Goal: Information Seeking & Learning: Find specific fact

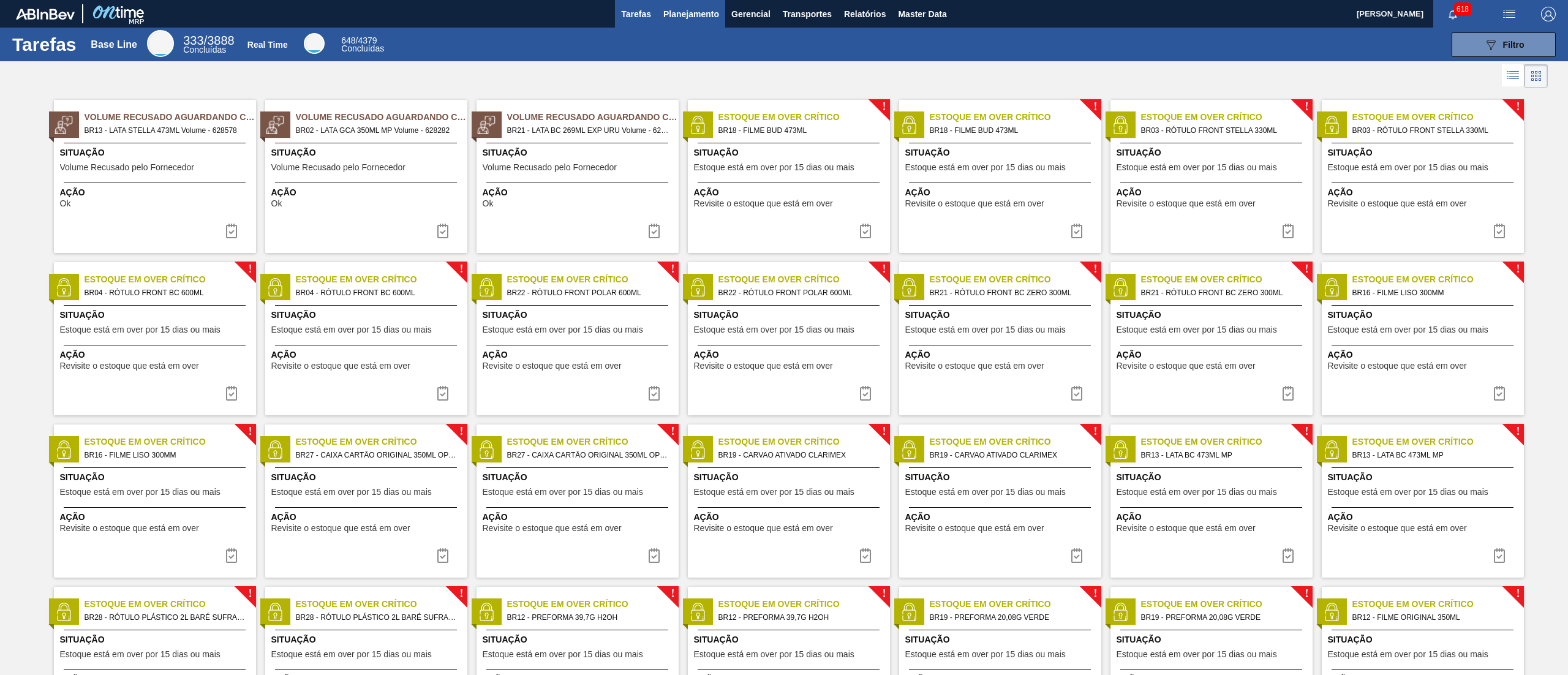
click at [682, 26] on button "Planejamento" at bounding box center [691, 14] width 68 height 28
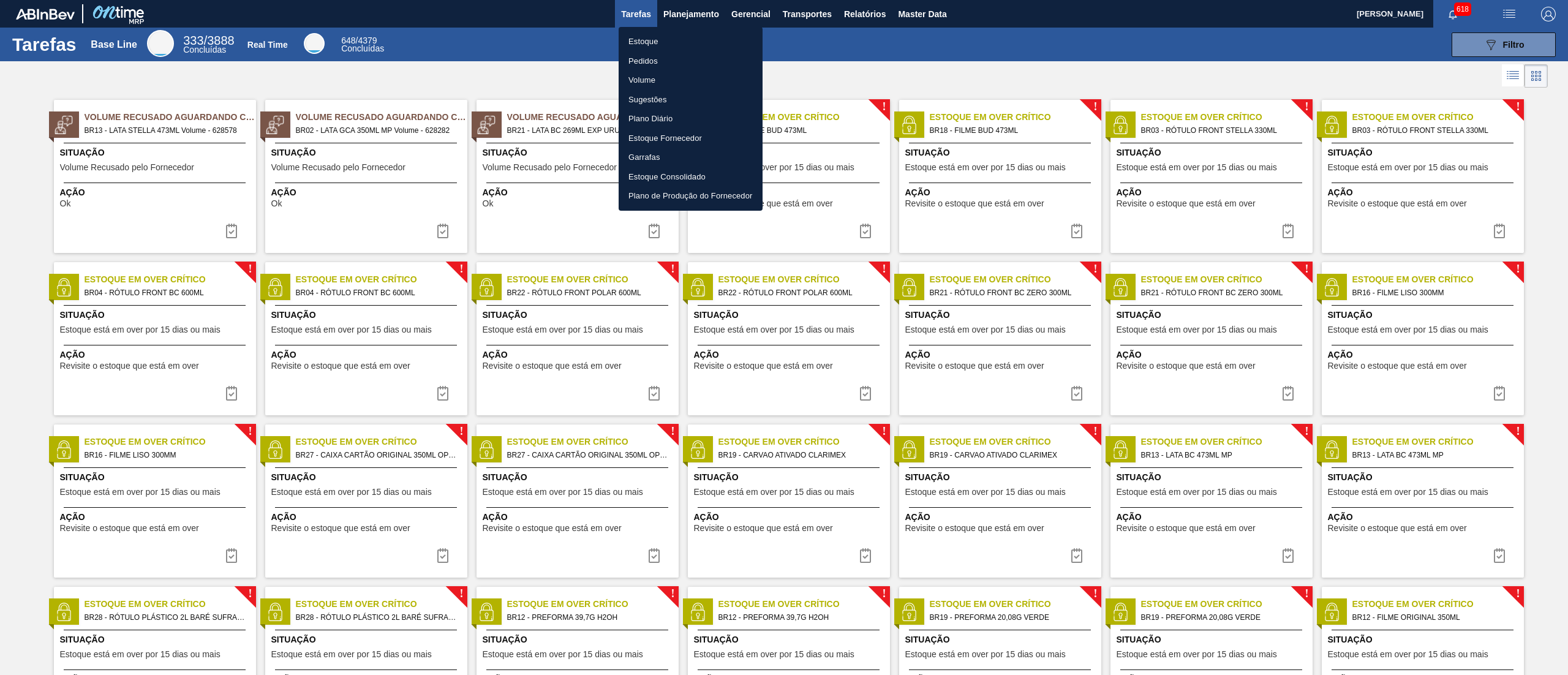
click at [670, 52] on li "Pedidos" at bounding box center [691, 61] width 144 height 20
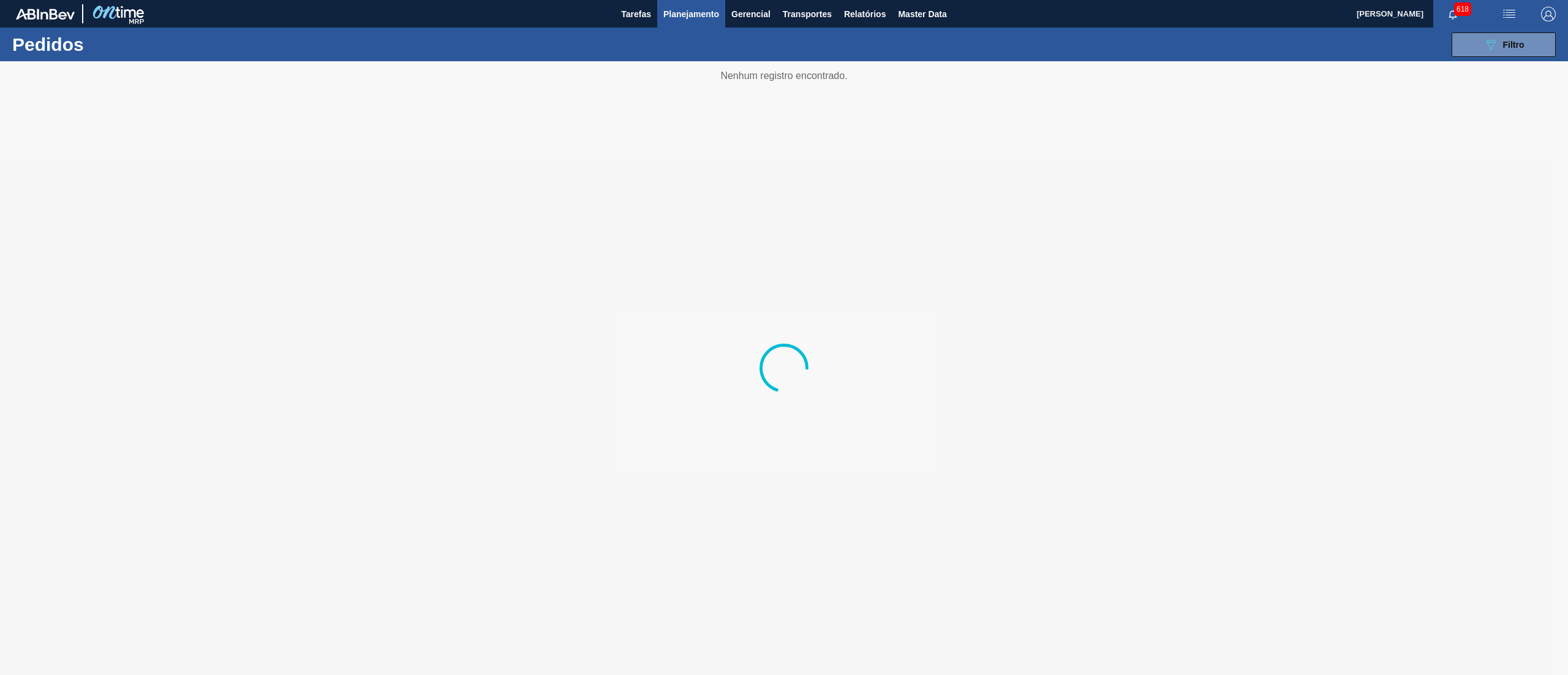
click at [692, 11] on span "Planejamento" at bounding box center [691, 14] width 56 height 15
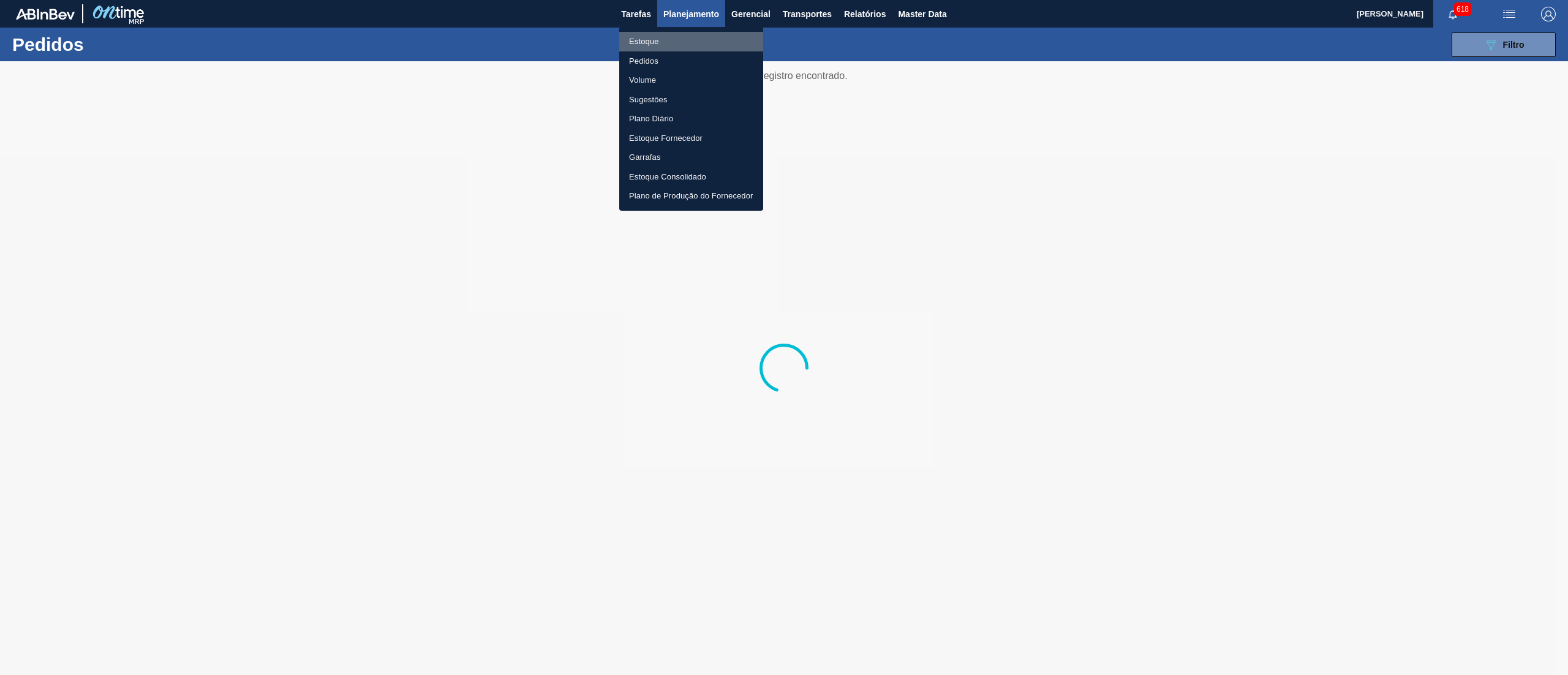
click at [656, 45] on li "Estoque" at bounding box center [692, 42] width 144 height 20
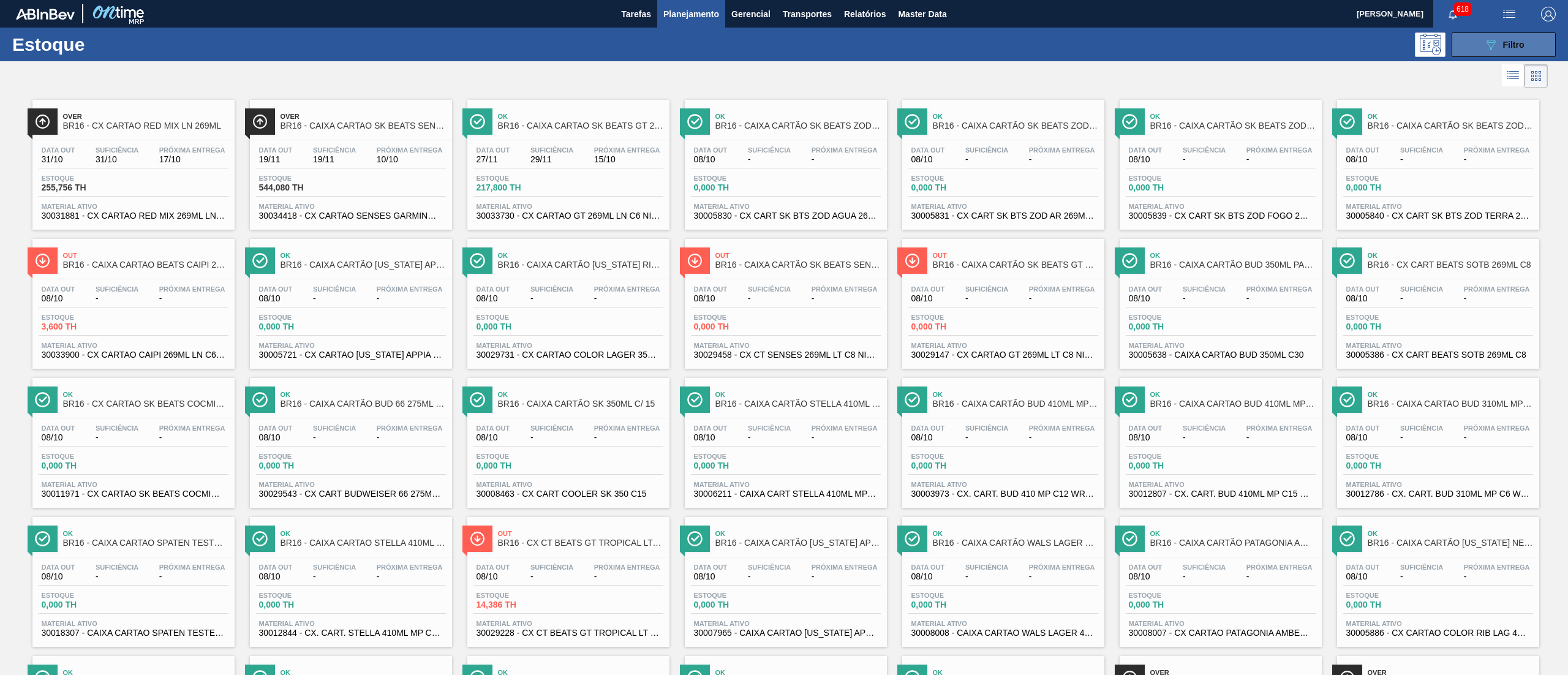
click at [1466, 33] on button "089F7B8B-B2A5-4AFE-B5C0-19BA573D28AC Filtro" at bounding box center [1503, 45] width 104 height 25
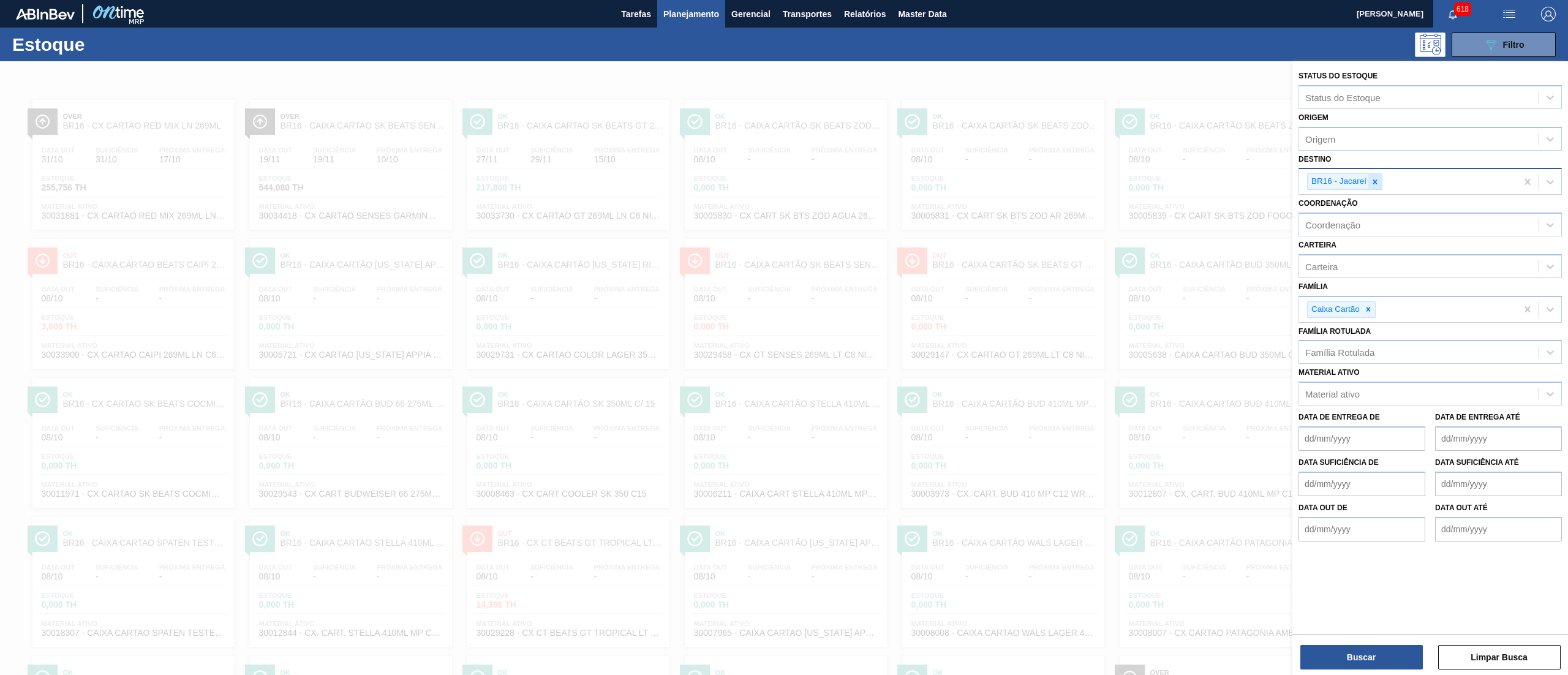
click at [1374, 178] on icon at bounding box center [1375, 182] width 8 height 8
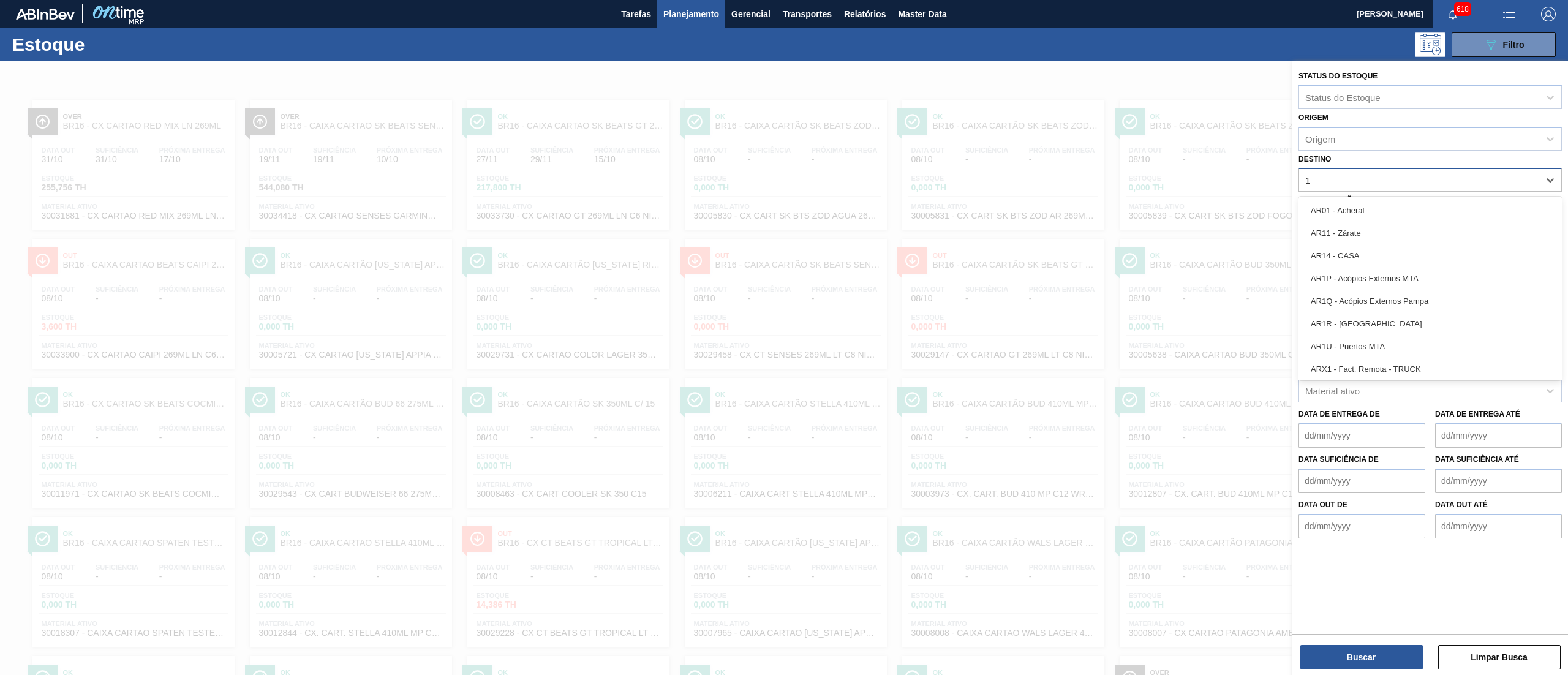
type input "15"
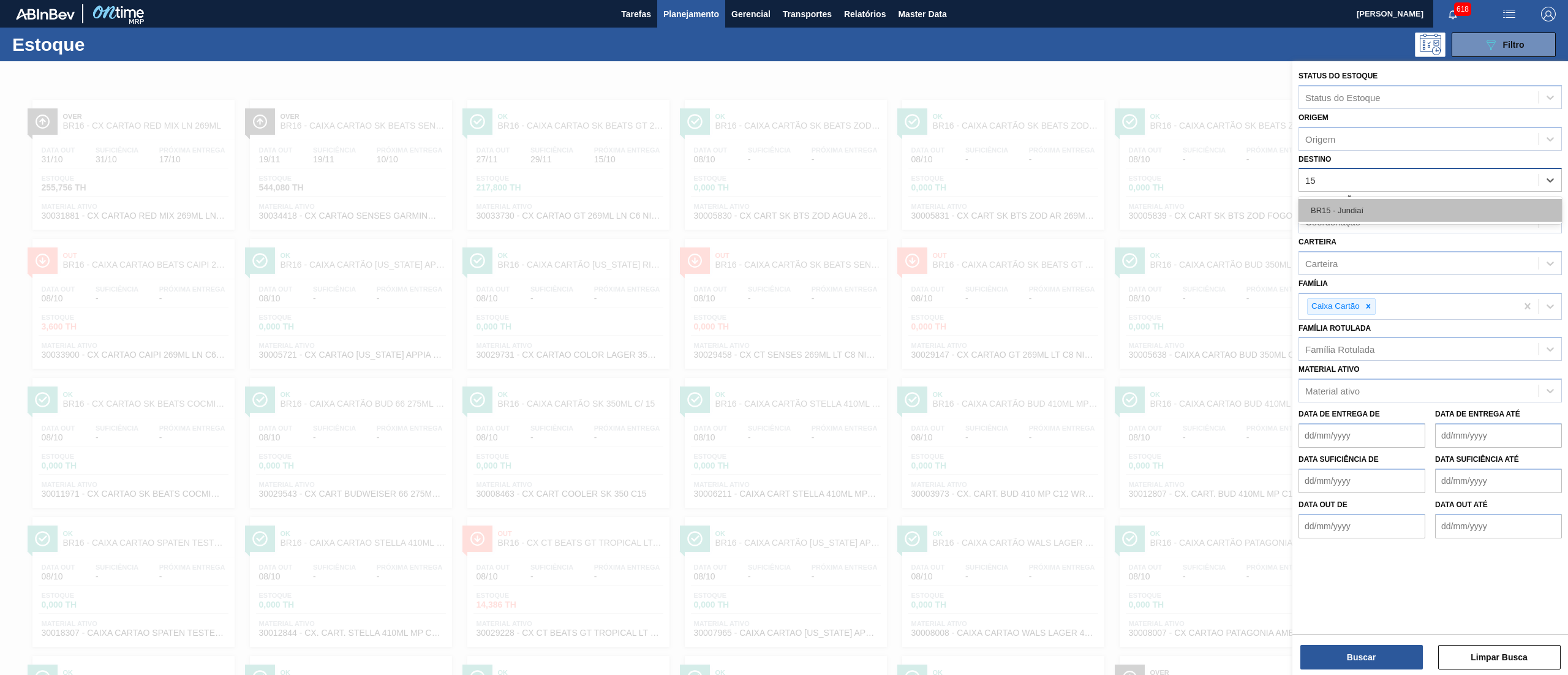
click at [1378, 208] on div "BR15 - Jundiaí" at bounding box center [1429, 211] width 263 height 23
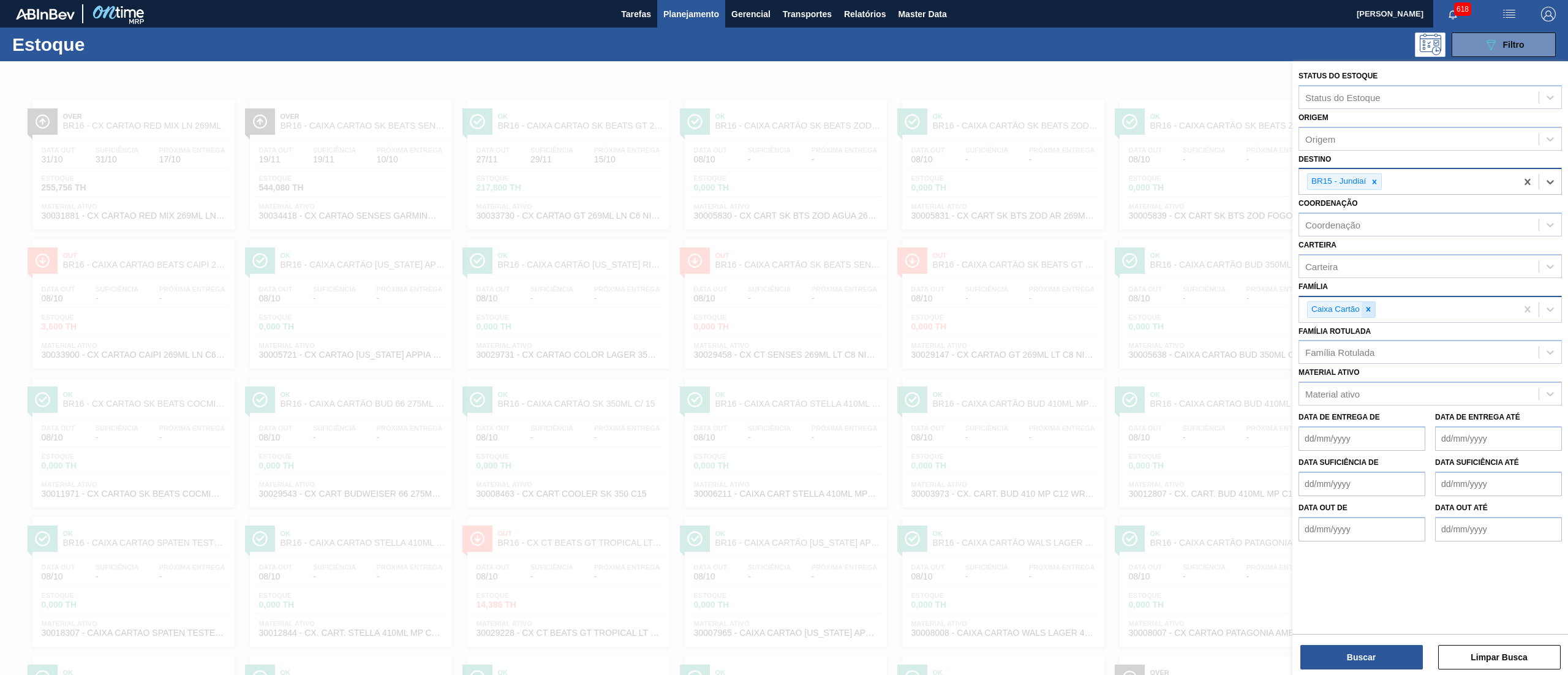
click at [1374, 304] on div at bounding box center [1368, 309] width 13 height 16
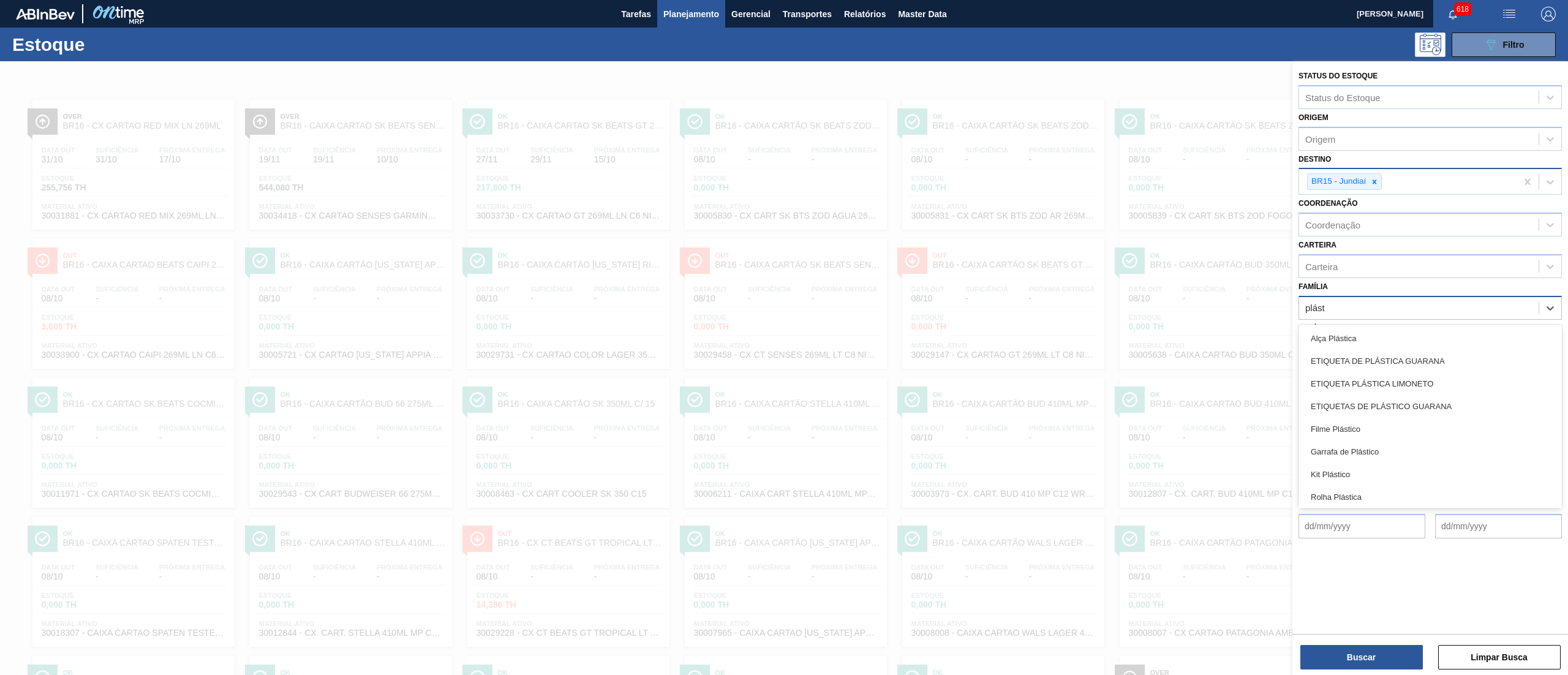
type input "plásti"
click at [1363, 474] on div "Rótulo Plástico" at bounding box center [1429, 472] width 263 height 23
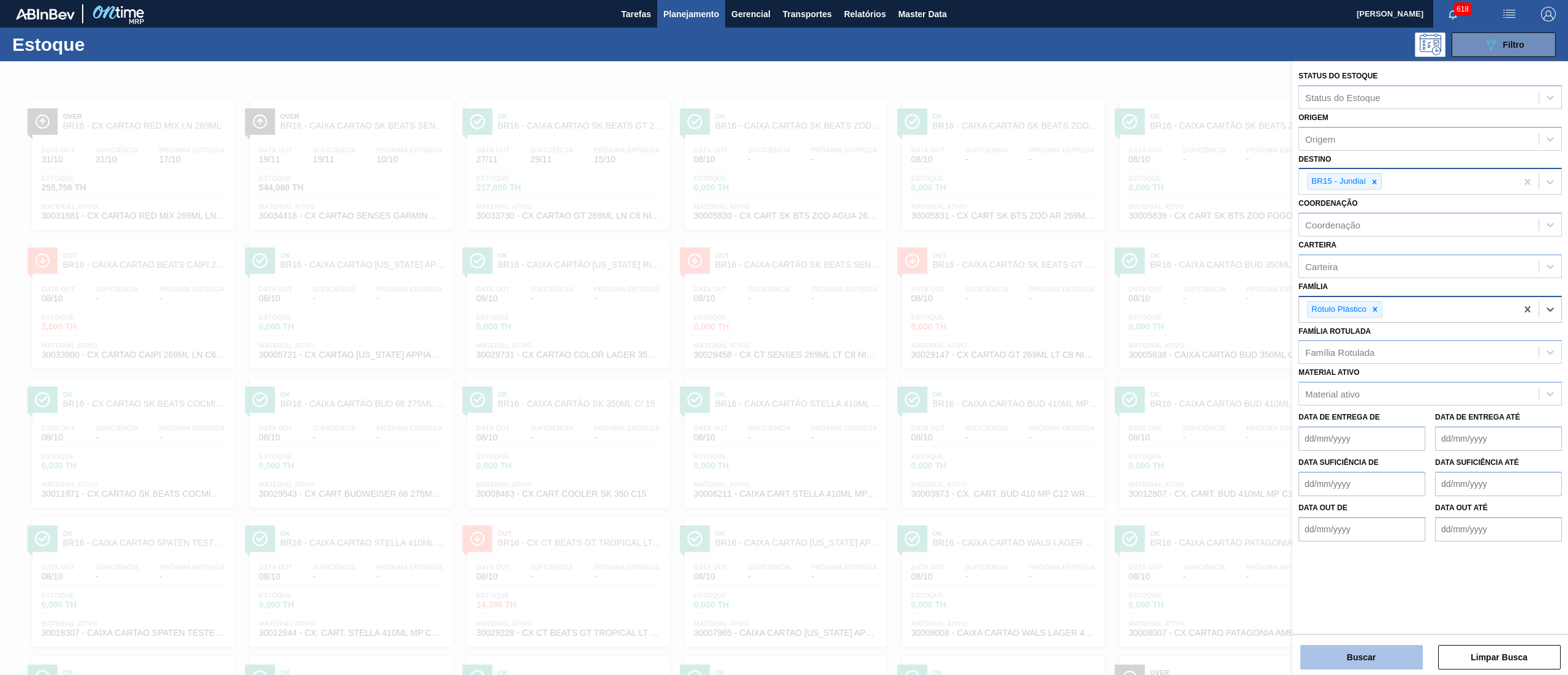
click at [1340, 649] on button "Buscar" at bounding box center [1361, 657] width 122 height 25
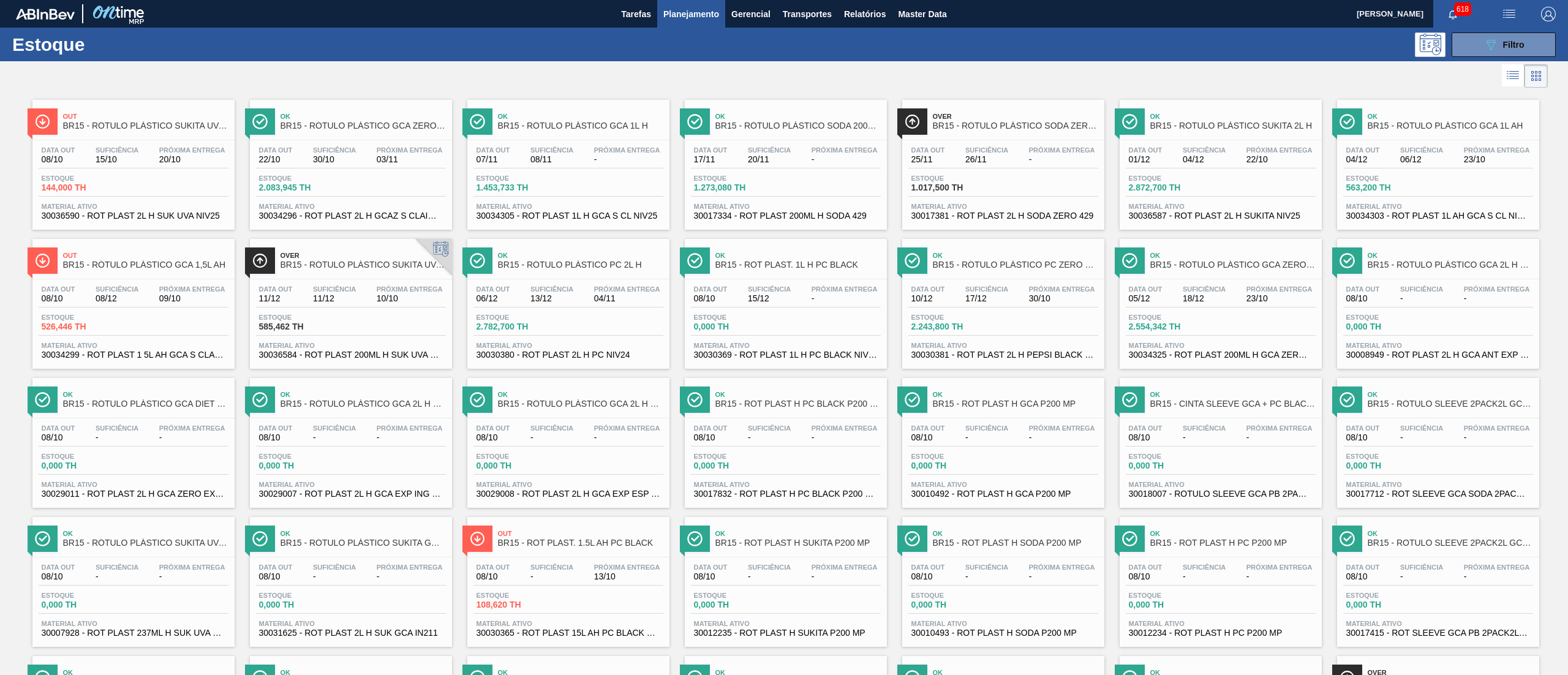
click at [191, 215] on span "30036590 - ROT PLAST 2L H SUK UVA NIV25" at bounding box center [134, 215] width 184 height 9
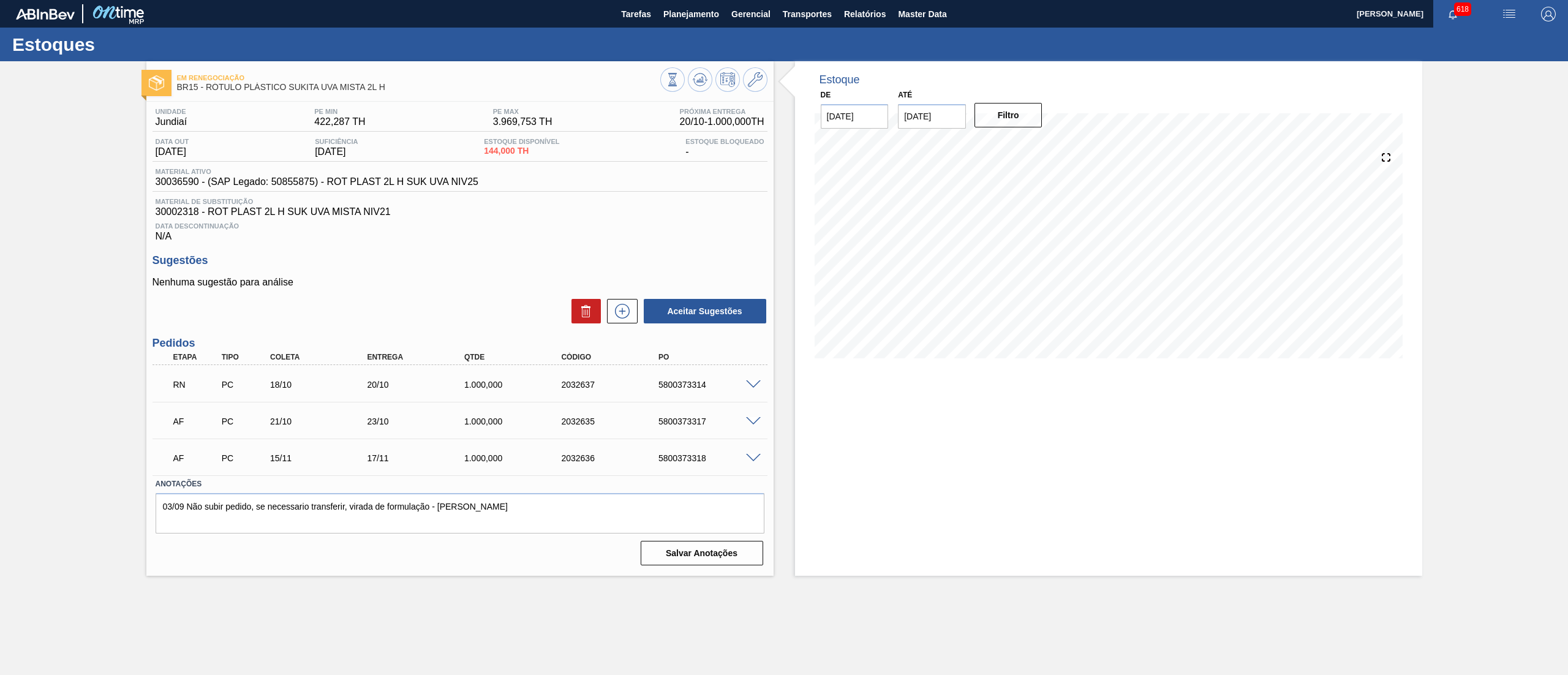
click at [752, 387] on span at bounding box center [753, 384] width 15 height 9
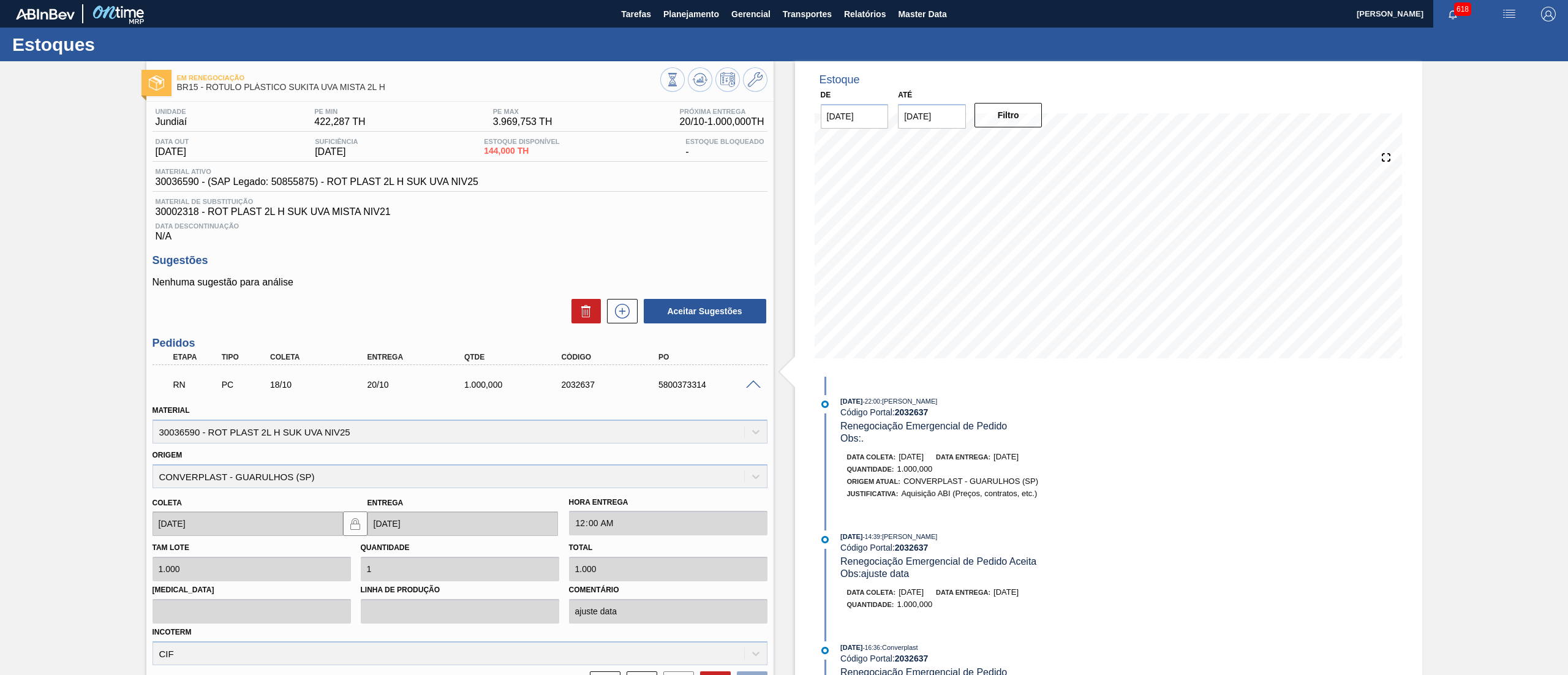
click at [752, 387] on span at bounding box center [753, 384] width 15 height 9
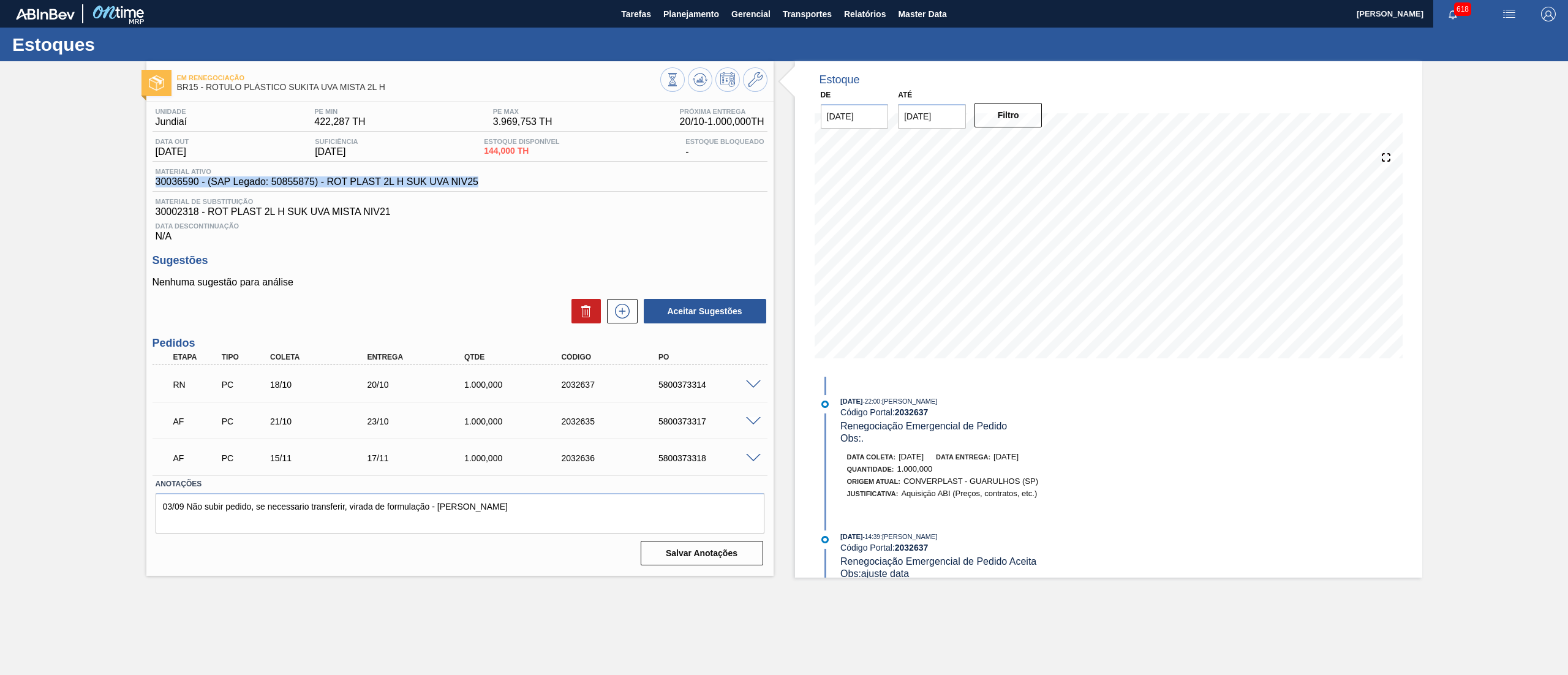
drag, startPoint x: 489, startPoint y: 183, endPoint x: 114, endPoint y: 178, distance: 375.0
click at [114, 178] on div "Em Renegociação BR15 - RÓTULO PLÁSTICO SUKITA UVA MISTA 2L H Unidade Jundiaí PE…" at bounding box center [784, 319] width 1568 height 516
copy span "30036590 - (SAP Legado: 50855875) - ROT PLAST 2L H SUK UVA NIV25"
click at [629, 384] on div "2032637" at bounding box center [613, 384] width 111 height 10
drag, startPoint x: 639, startPoint y: 384, endPoint x: 714, endPoint y: 394, distance: 75.7
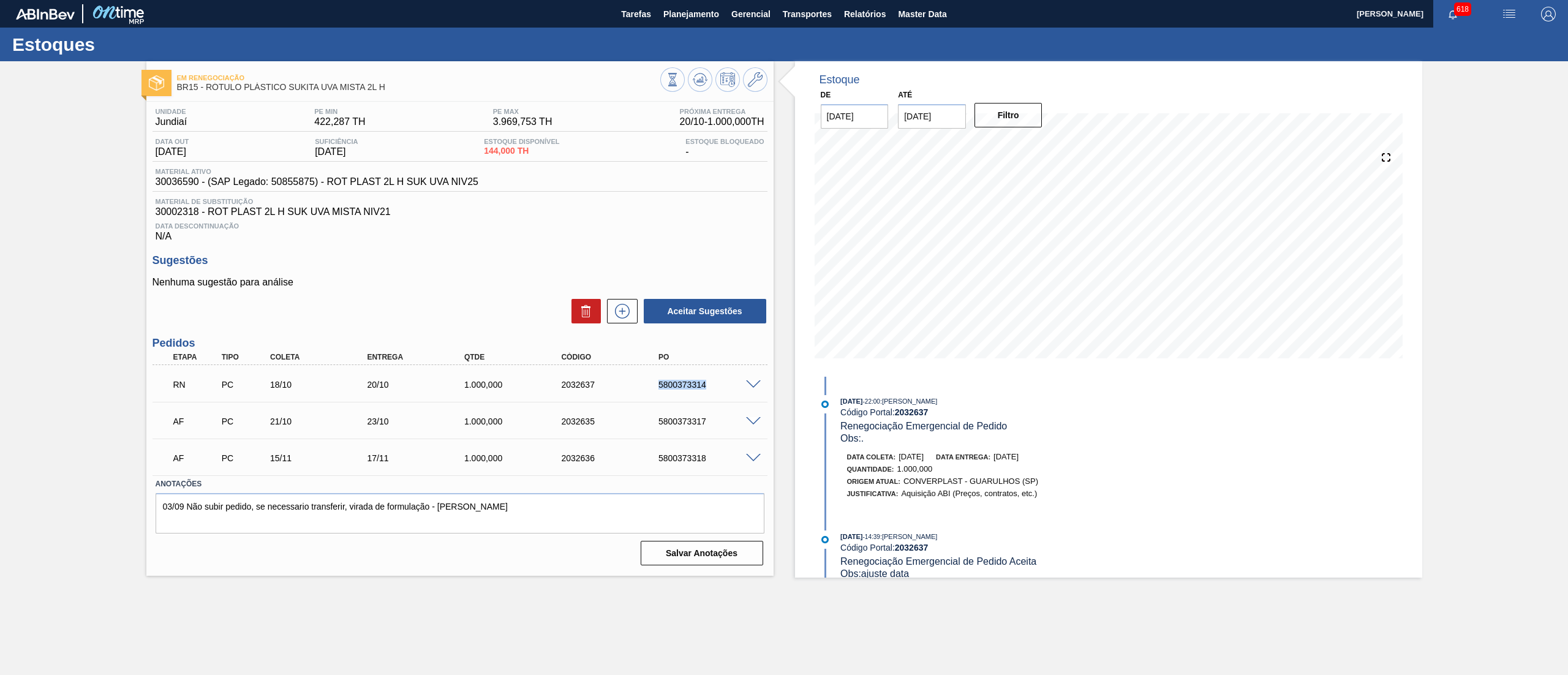
click at [714, 394] on div "RN PC 18/10 20/10 1.000,000 2032637 5800373314" at bounding box center [457, 383] width 583 height 25
copy div "5800373314"
drag, startPoint x: 542, startPoint y: 391, endPoint x: 596, endPoint y: 387, distance: 54.1
click at [596, 387] on div "RN PC 18/10 20/10 1.000,000 2032637 5800373314" at bounding box center [457, 383] width 583 height 25
copy div "2032637"
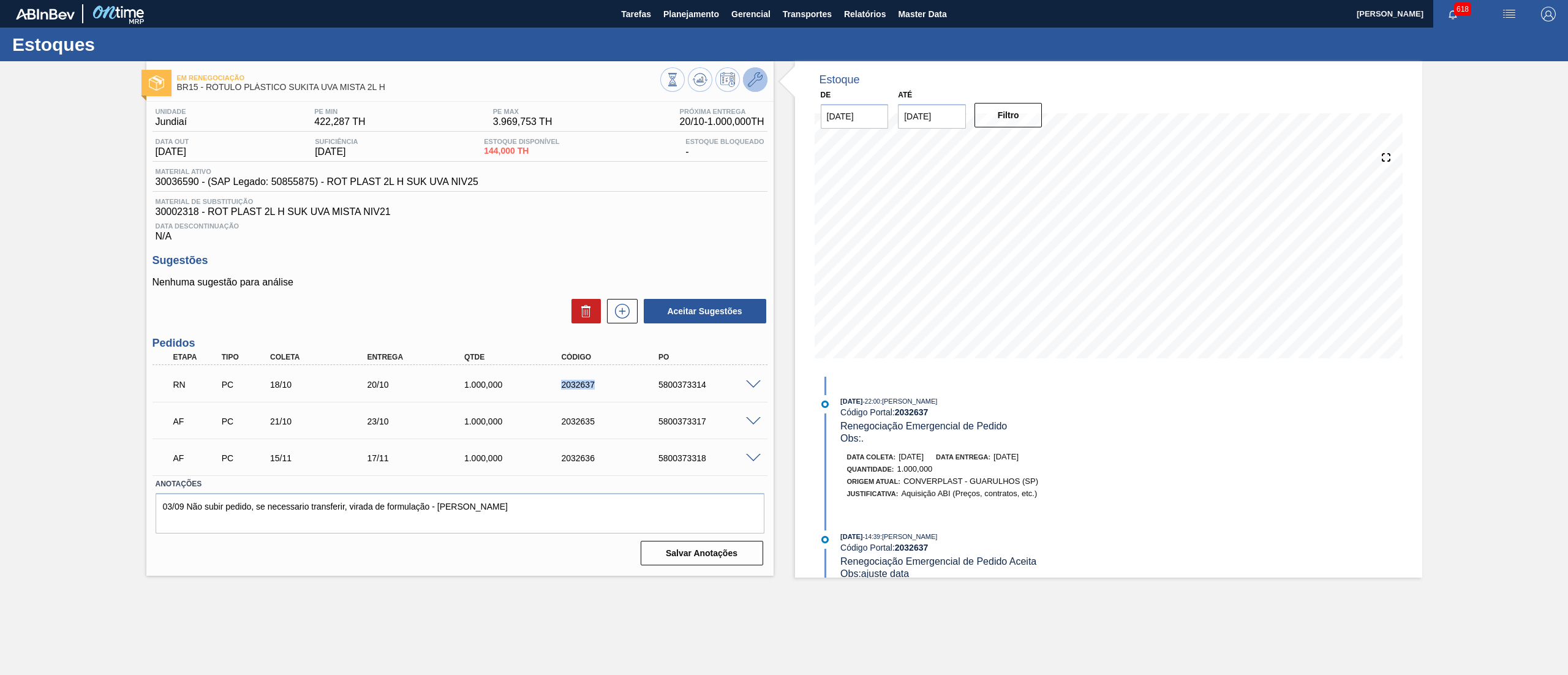
click at [757, 70] on button at bounding box center [756, 79] width 25 height 25
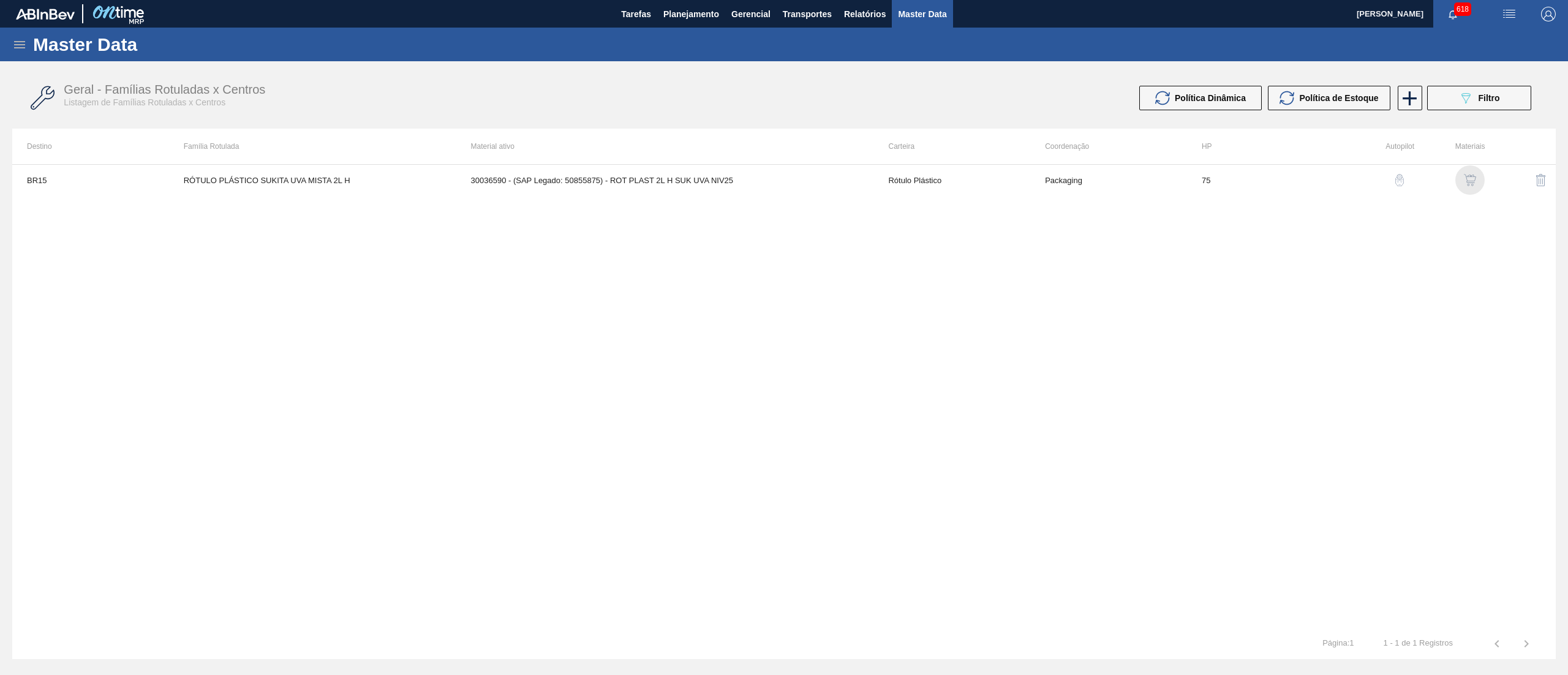
click at [1470, 183] on img "button" at bounding box center [1470, 179] width 12 height 12
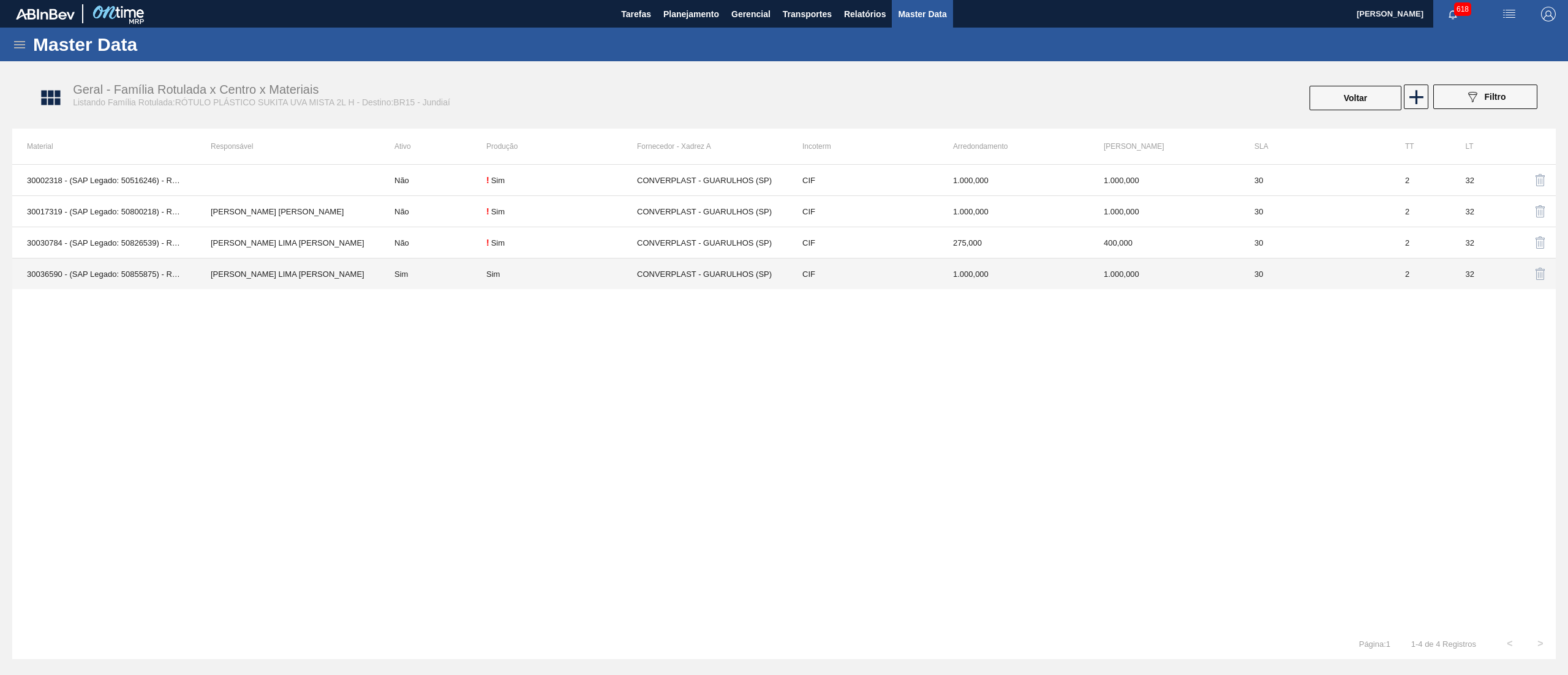
click at [443, 272] on td "Sim" at bounding box center [433, 274] width 107 height 31
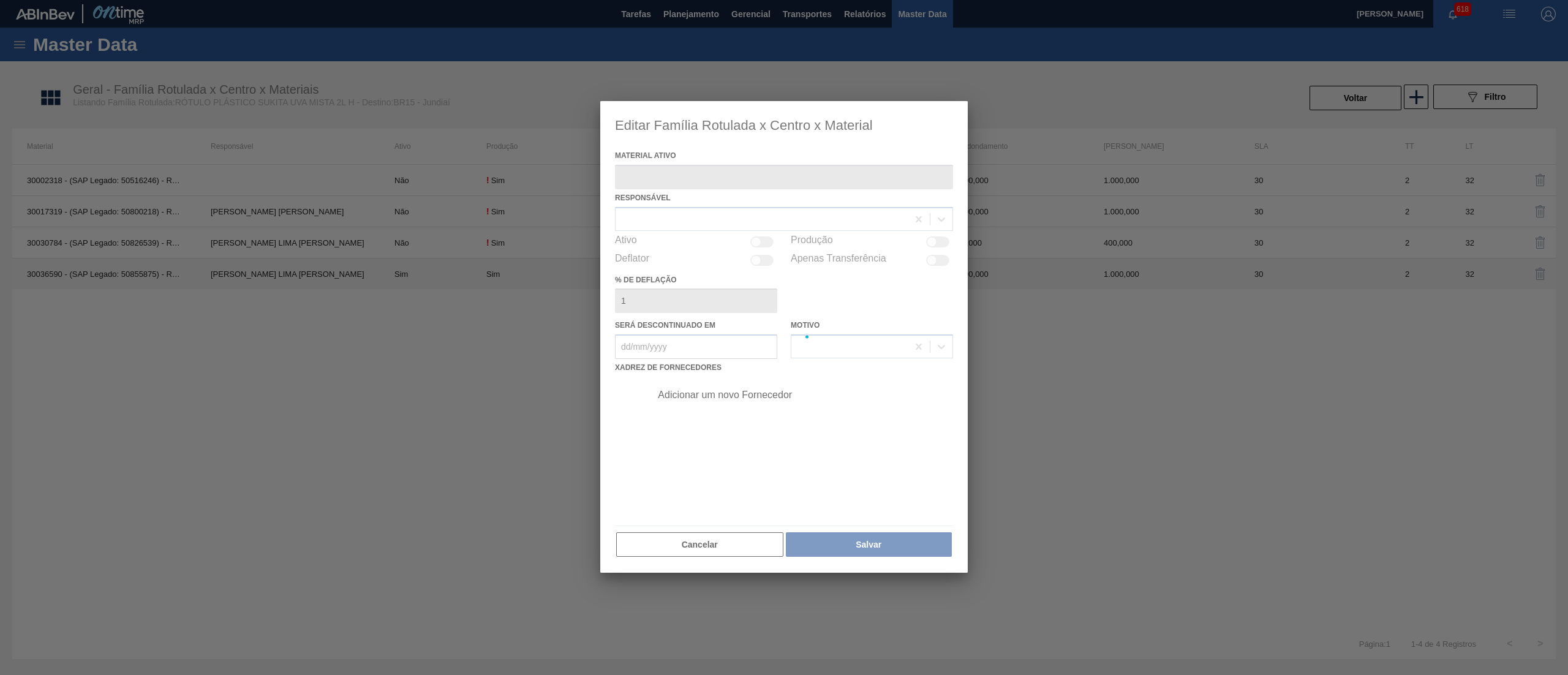
type ativo "30036590 - (SAP Legado: 50855875) - ROT PLAST 2L H SUK UVA NIV25"
checkbox input "true"
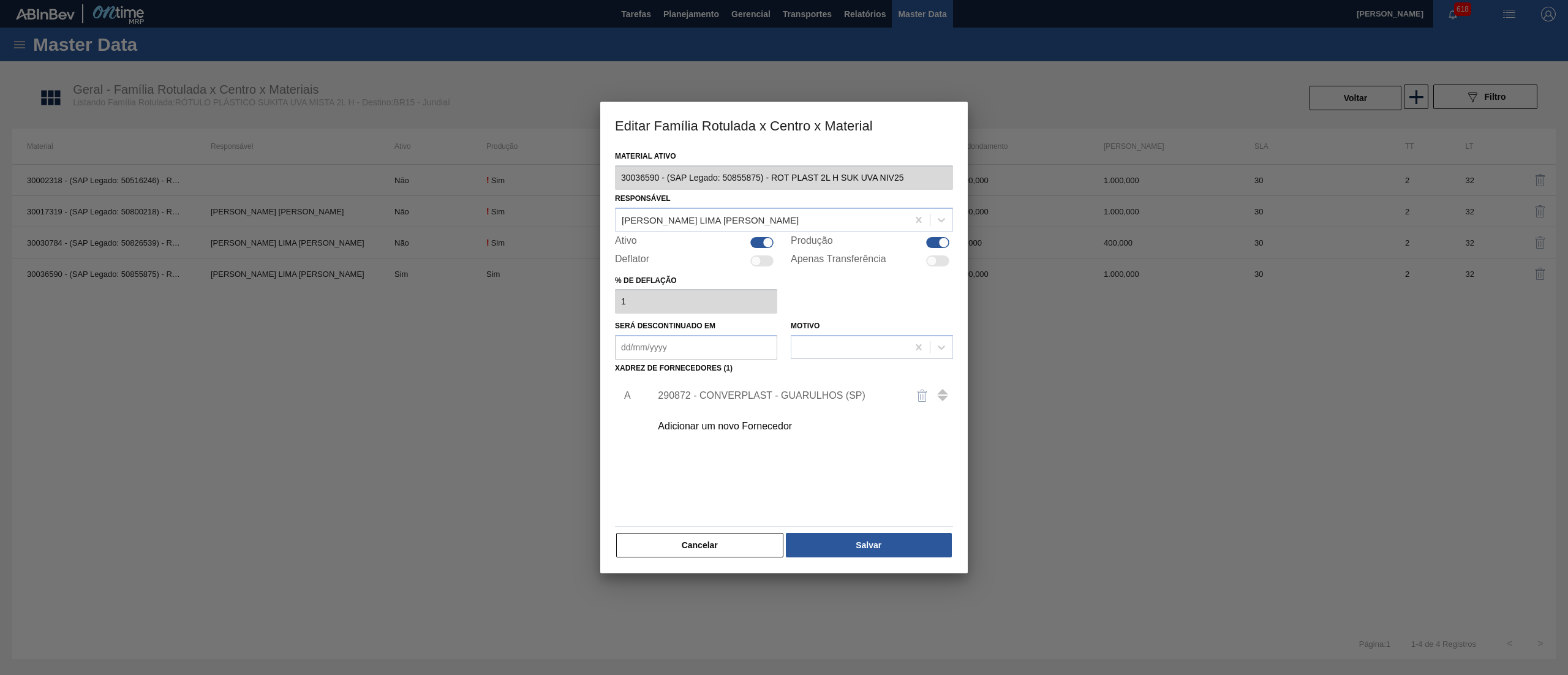
click at [711, 394] on div "290872 - CONVERPLAST - GUARULHOS (SP)" at bounding box center [778, 395] width 240 height 11
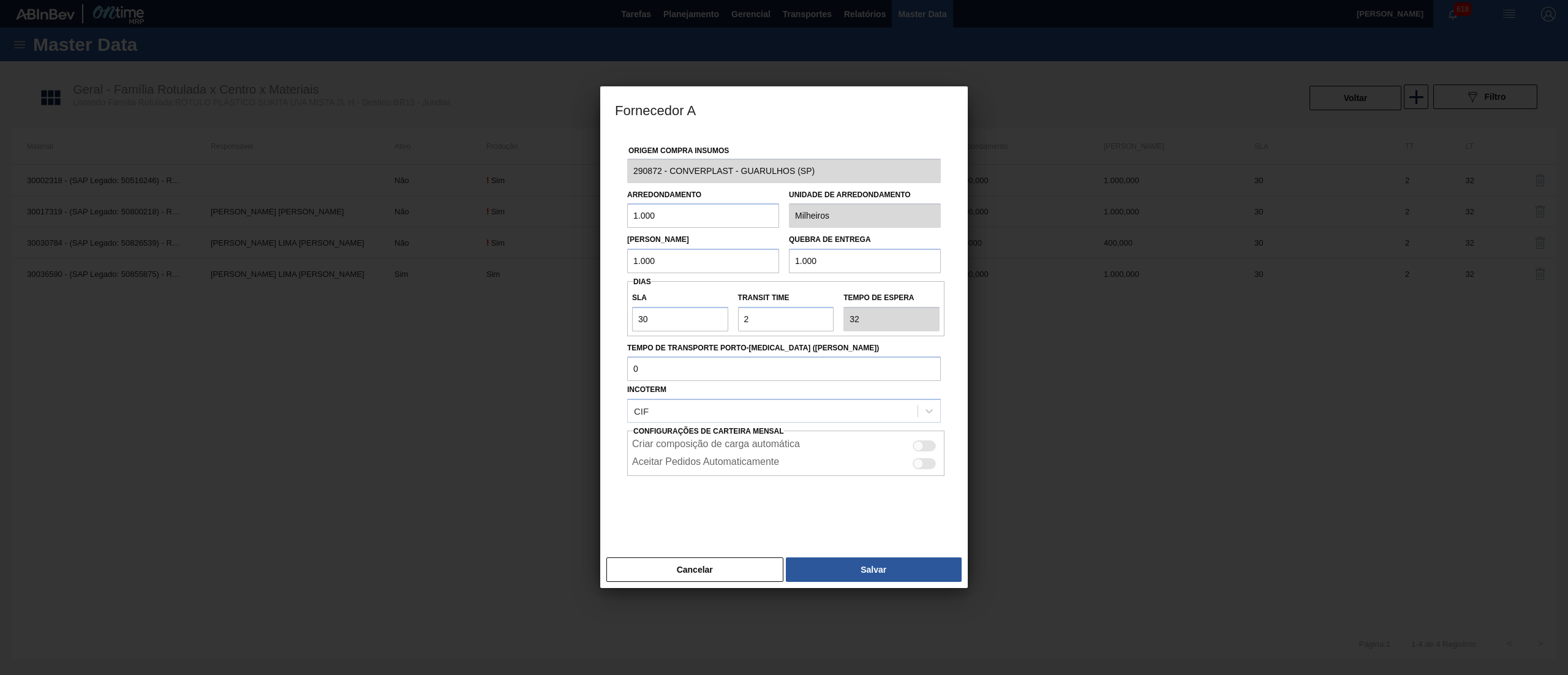
click at [599, 174] on div "Fornecedor A Origem Compra Insumos 290872 - CONVERPLAST - GUARULHOS ([GEOGRAPHI…" at bounding box center [784, 338] width 1568 height 675
click at [713, 559] on button "Cancelar" at bounding box center [695, 569] width 177 height 25
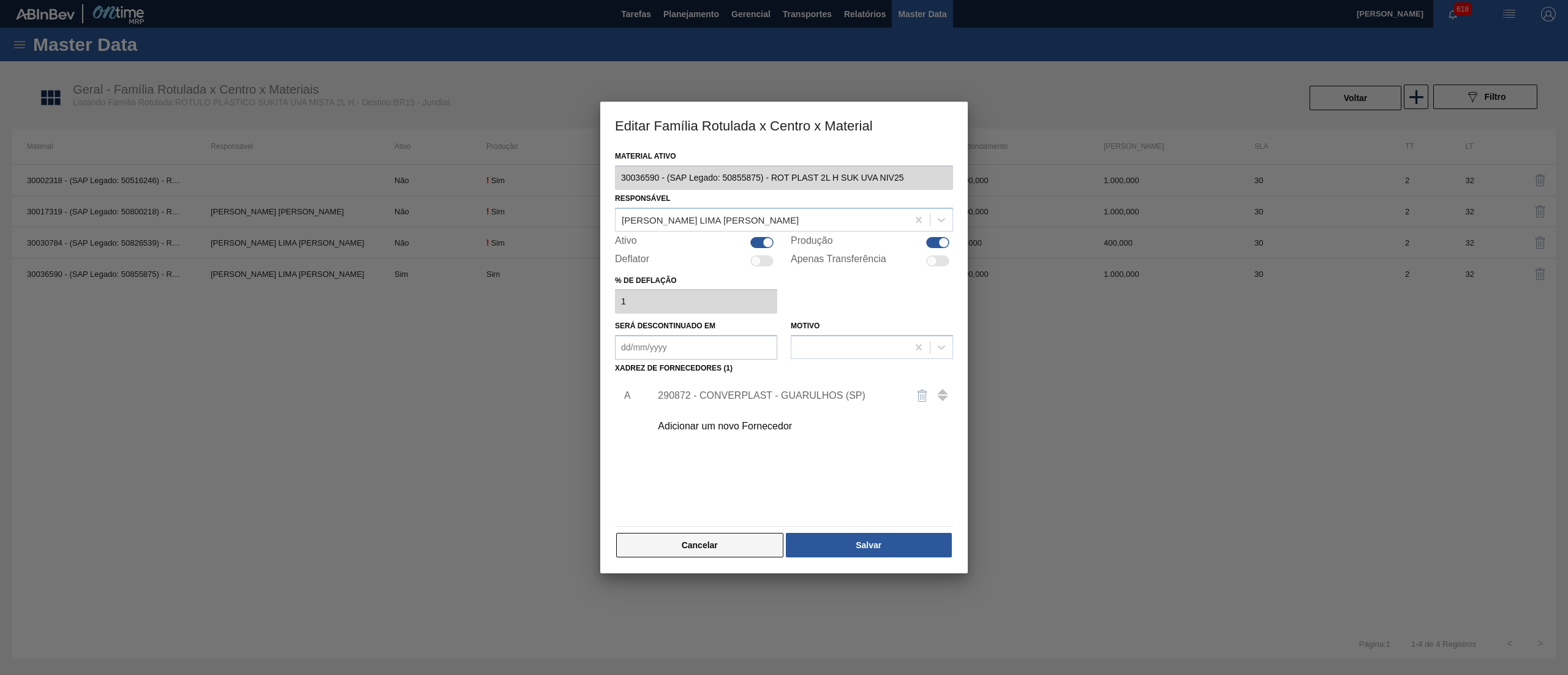
click at [714, 546] on button "Cancelar" at bounding box center [700, 545] width 167 height 25
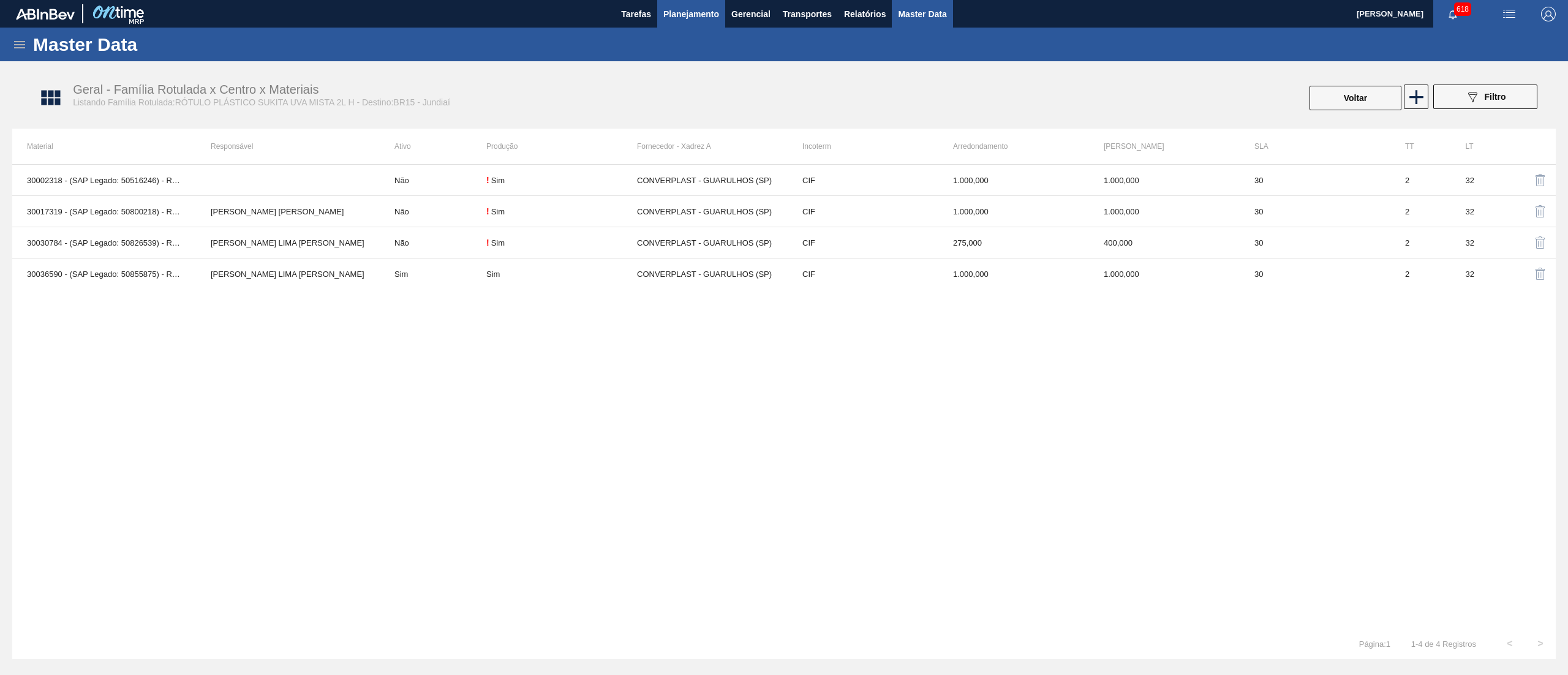
click at [690, 17] on span "Planejamento" at bounding box center [691, 14] width 56 height 15
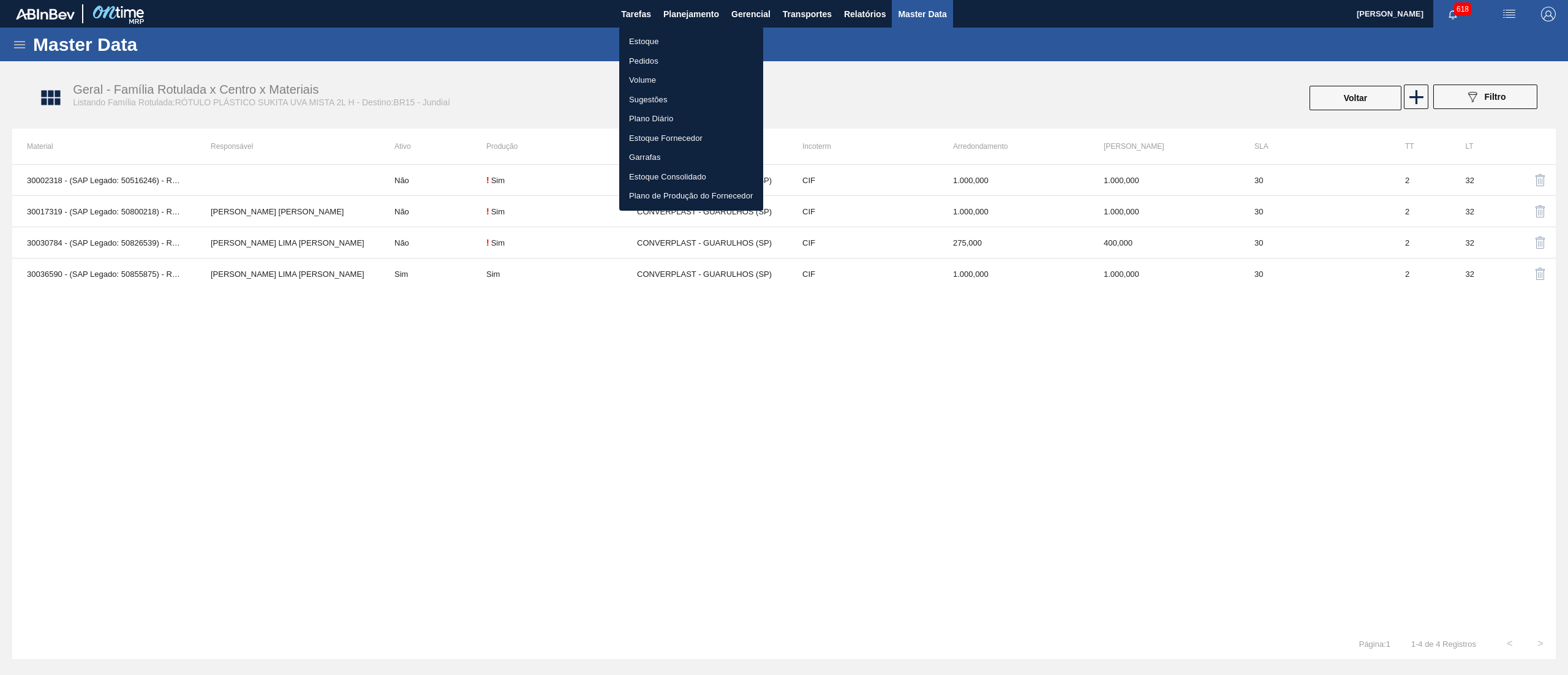
click at [676, 32] on li "Estoque" at bounding box center [692, 42] width 144 height 20
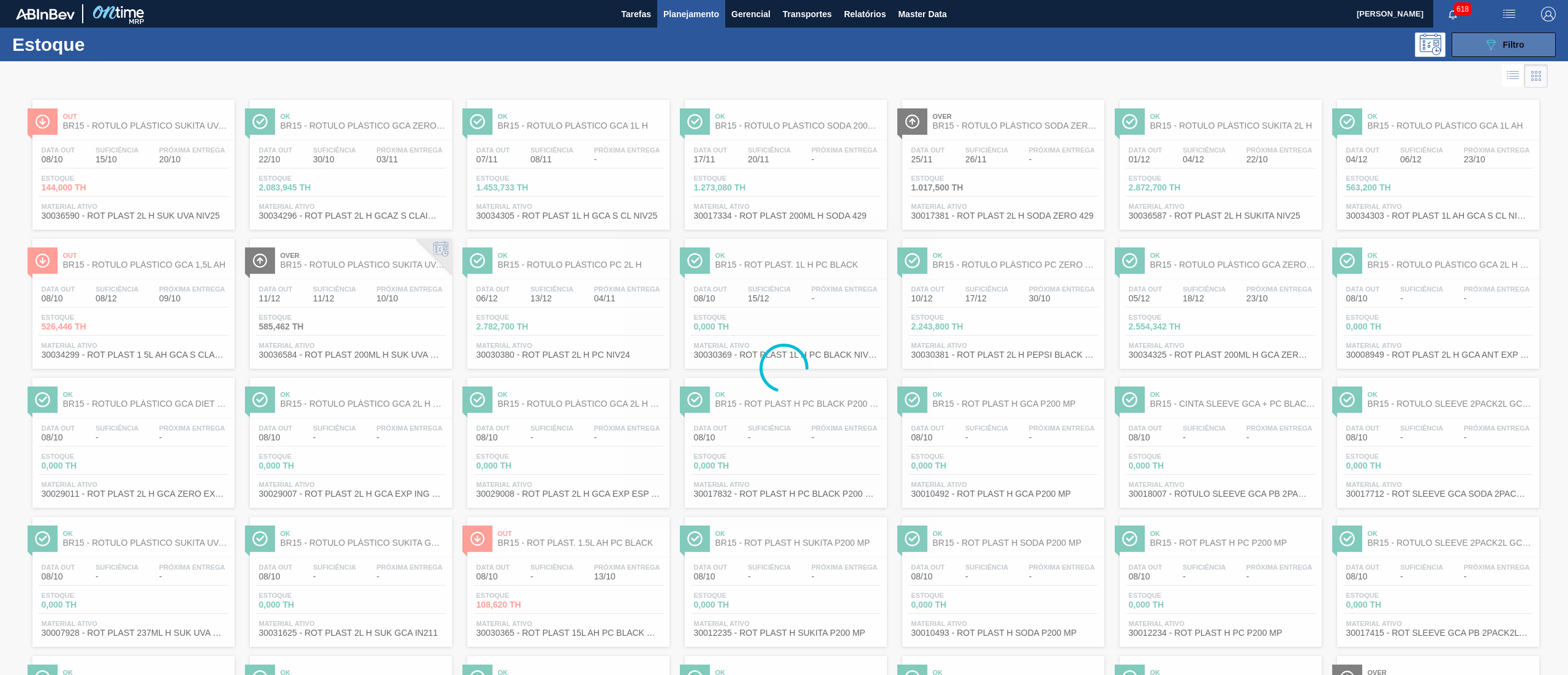
click at [1475, 39] on button "089F7B8B-B2A5-4AFE-B5C0-19BA573D28AC Filtro" at bounding box center [1503, 45] width 104 height 25
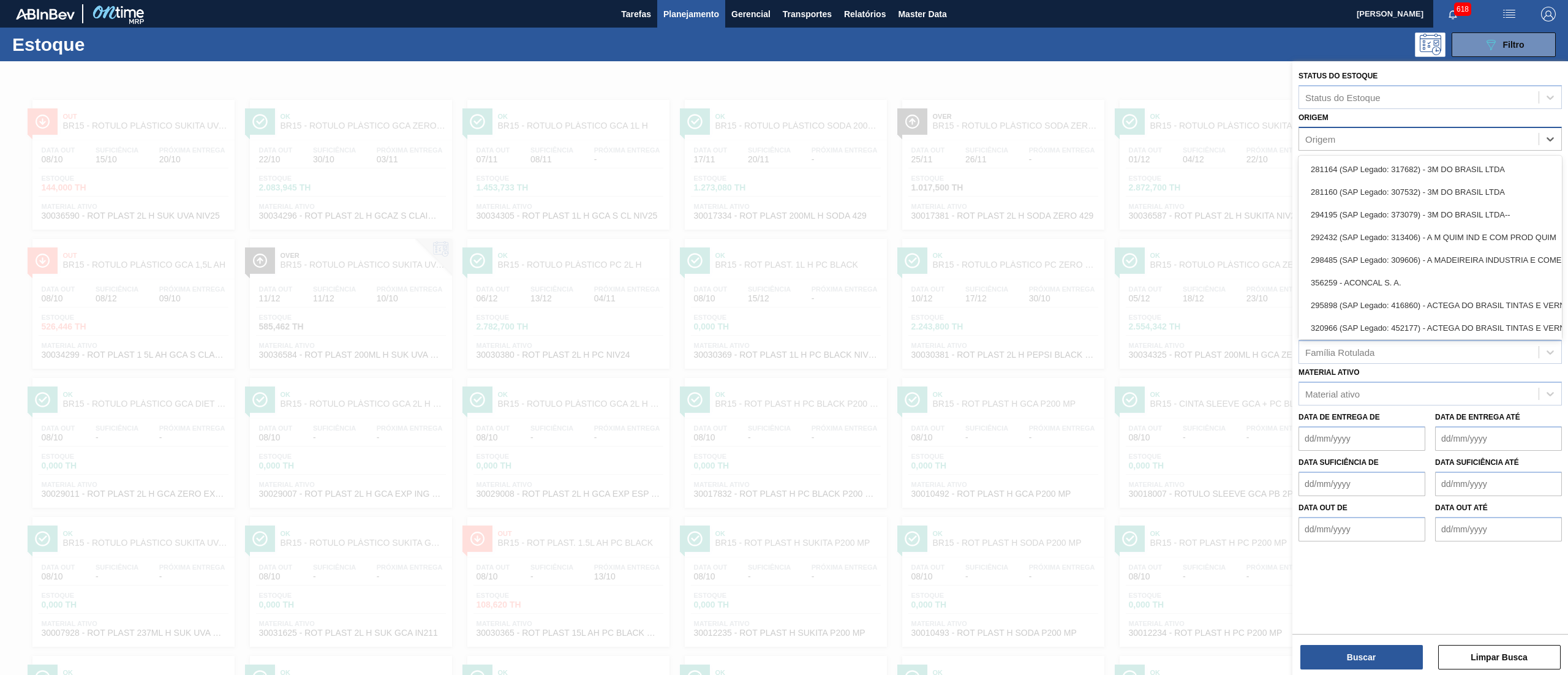
click at [1361, 149] on div "Origem" at bounding box center [1429, 138] width 263 height 24
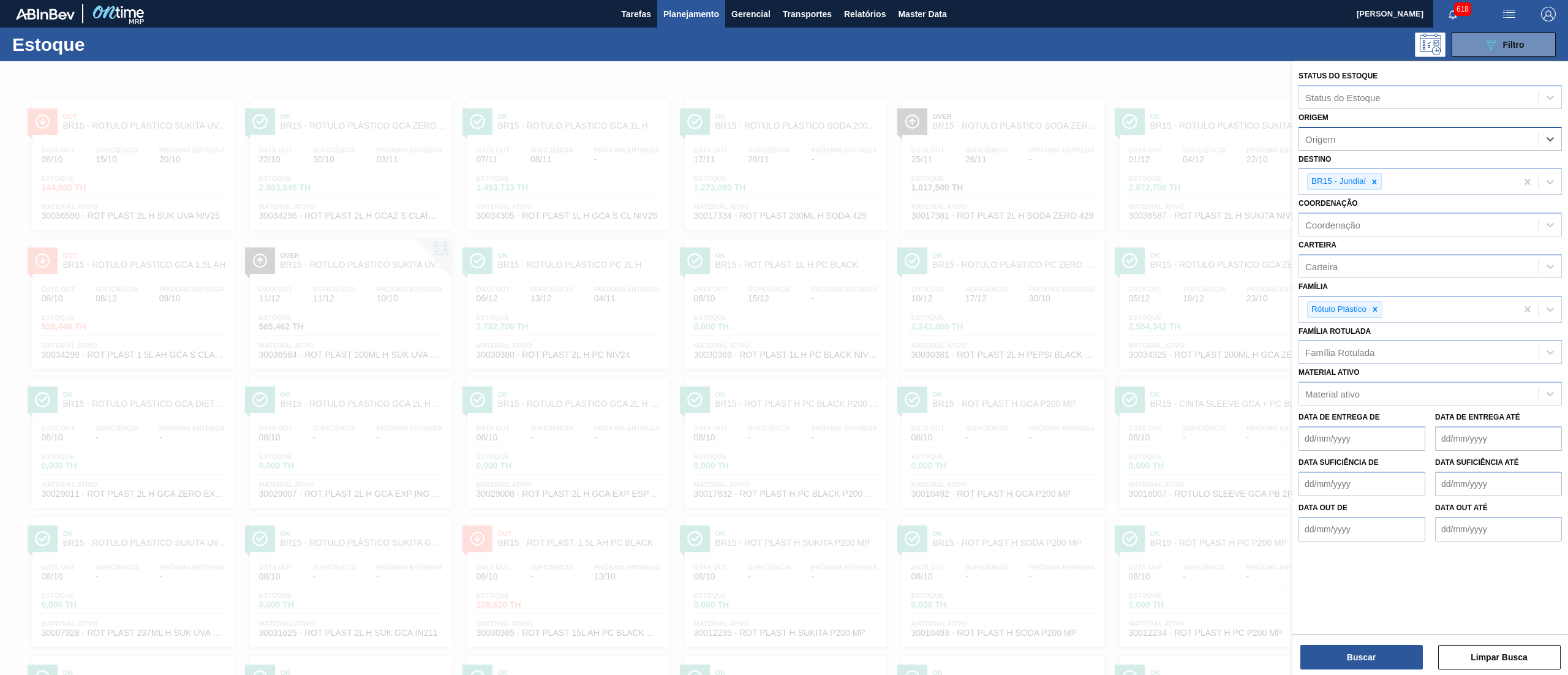
click at [1354, 137] on div "Origem" at bounding box center [1419, 138] width 239 height 18
paste input "290872"
type input "290872"
click at [1373, 161] on div "290872 (SAP Legado: 367563) - CONVERPLAST EMBALAGENS LTDA" at bounding box center [1429, 170] width 263 height 23
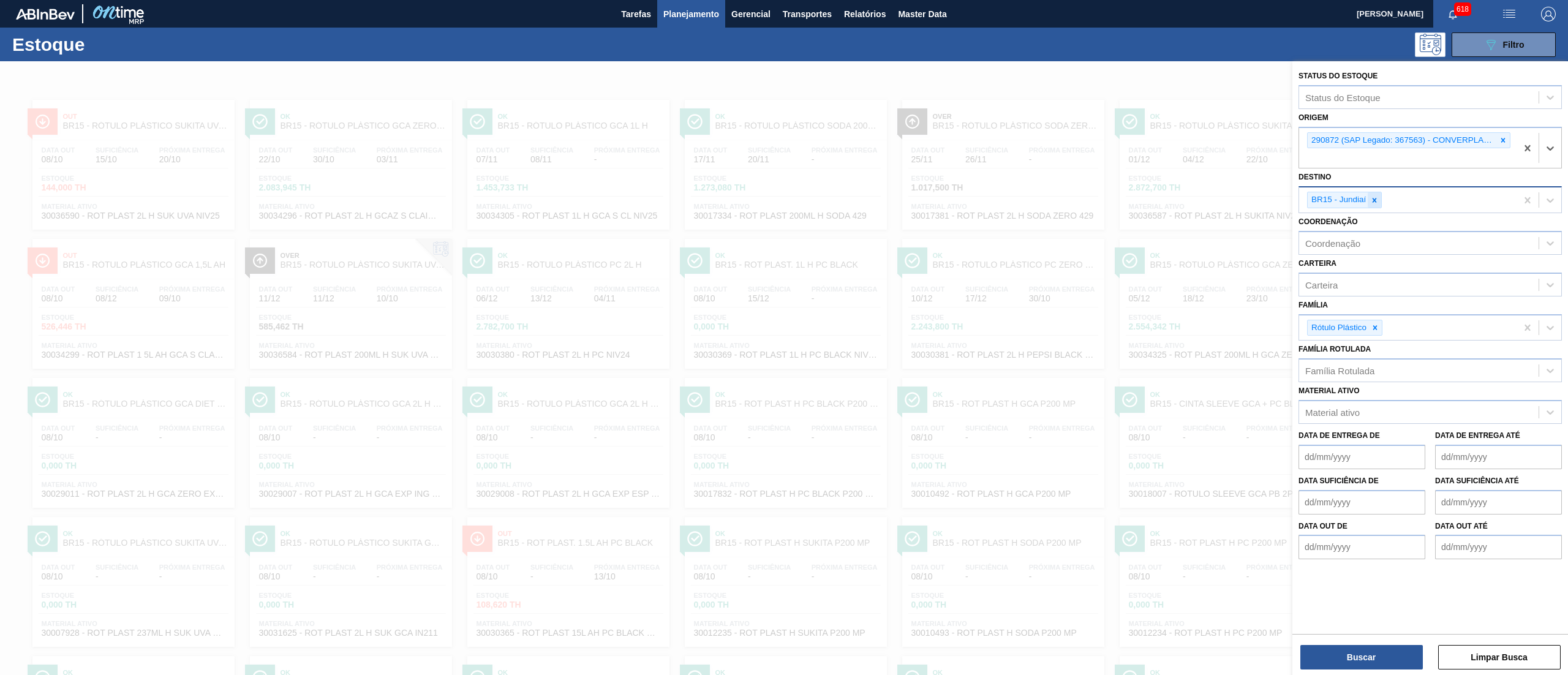
click at [1378, 197] on icon at bounding box center [1375, 200] width 8 height 8
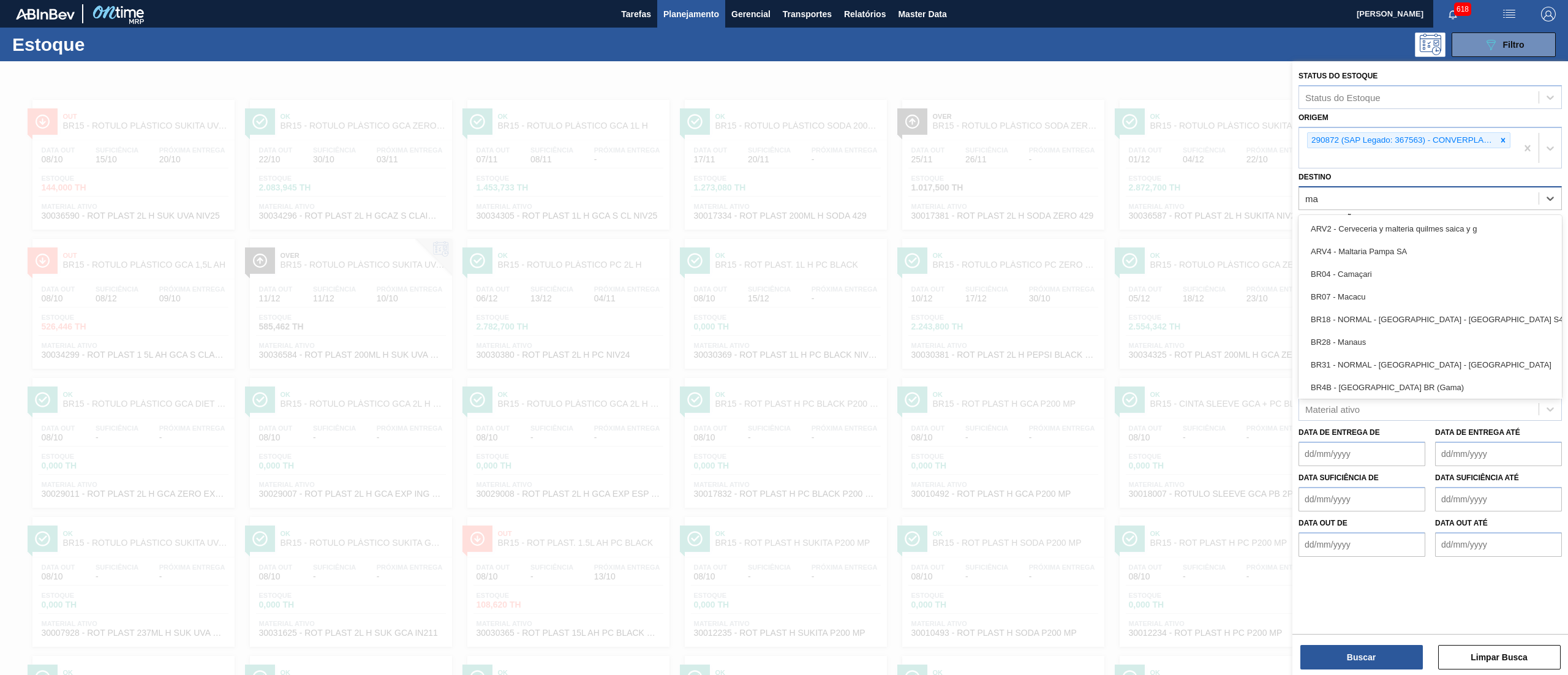
type input "man"
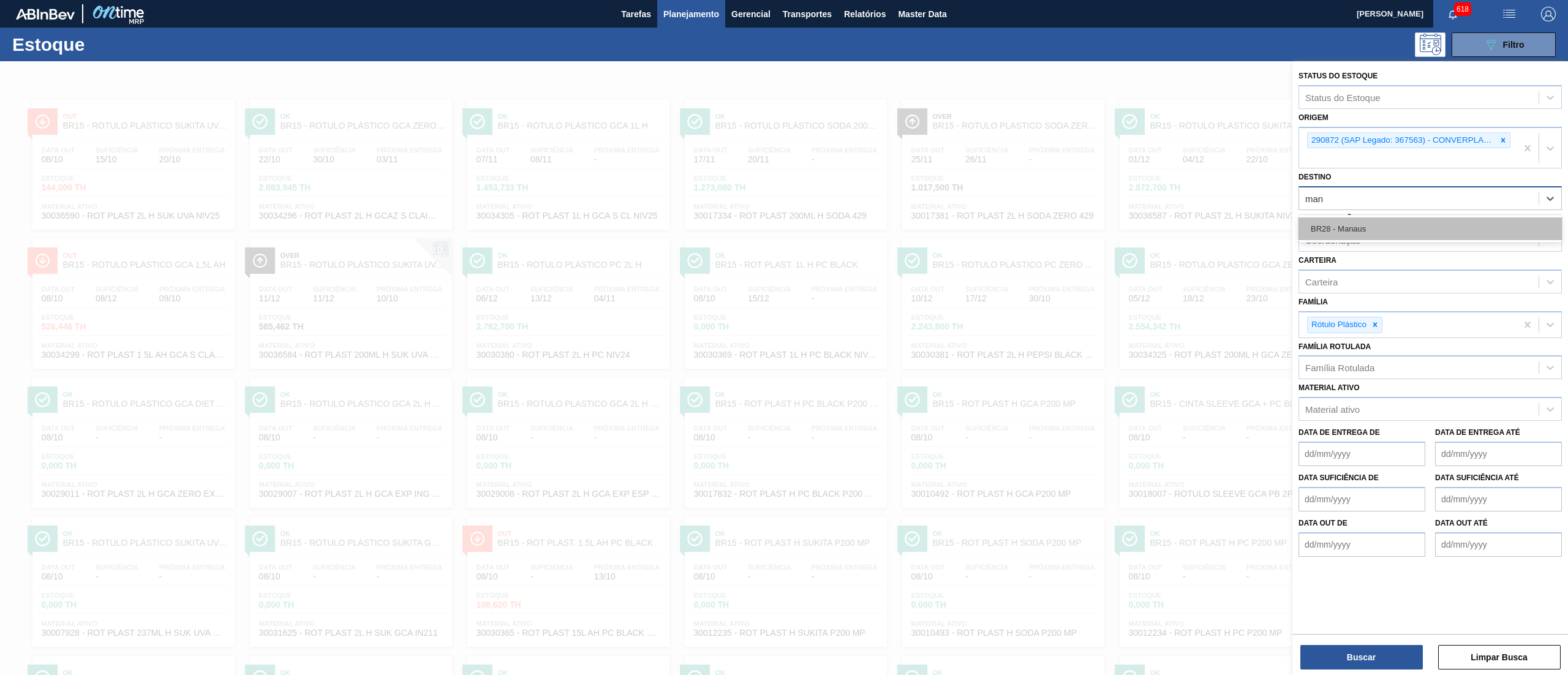
click at [1373, 227] on div "BR28 - Manaus" at bounding box center [1429, 229] width 263 height 23
click at [1374, 325] on icon at bounding box center [1375, 328] width 8 height 8
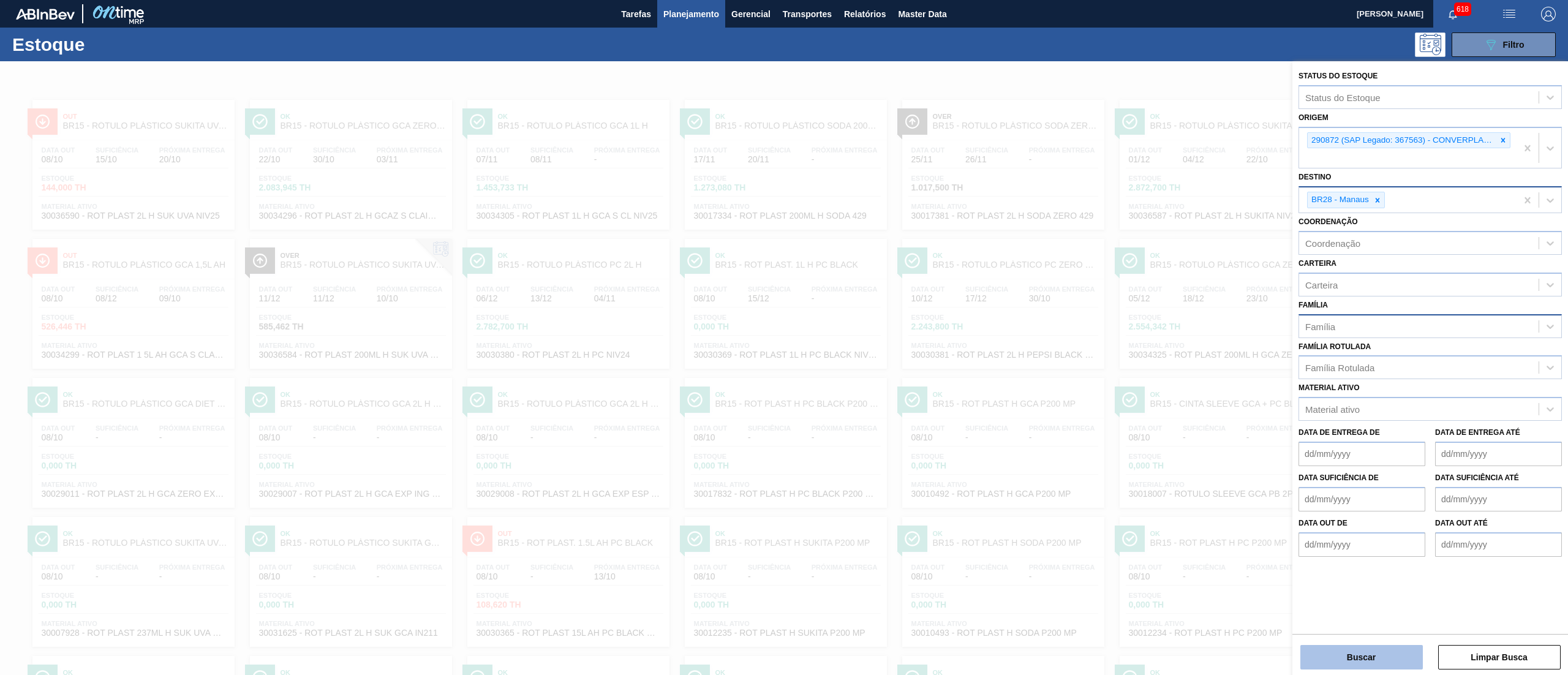
click at [1331, 654] on button "Buscar" at bounding box center [1361, 657] width 122 height 25
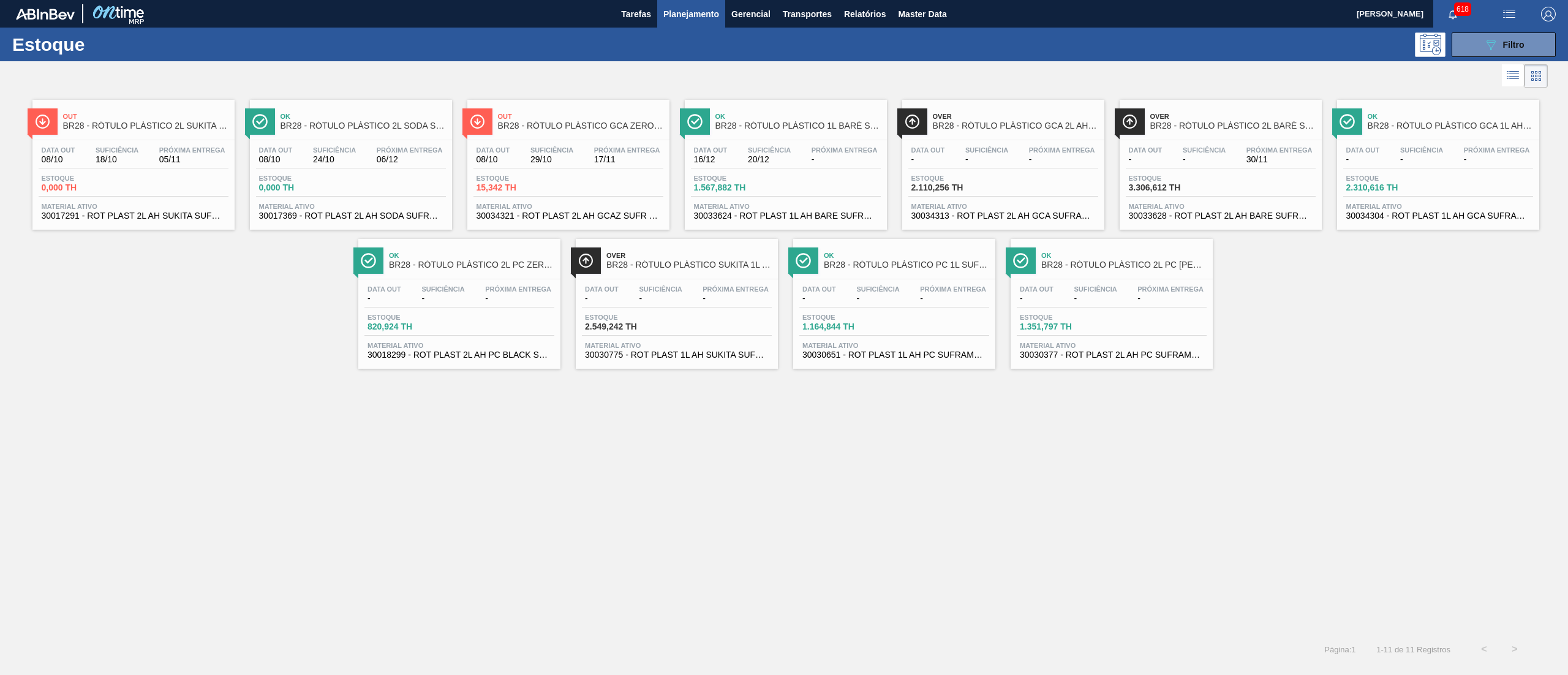
click at [1389, 215] on span "30034304 - ROT PLAST 1L AH GCA SUFRAMA S CL NV25" at bounding box center [1438, 215] width 184 height 9
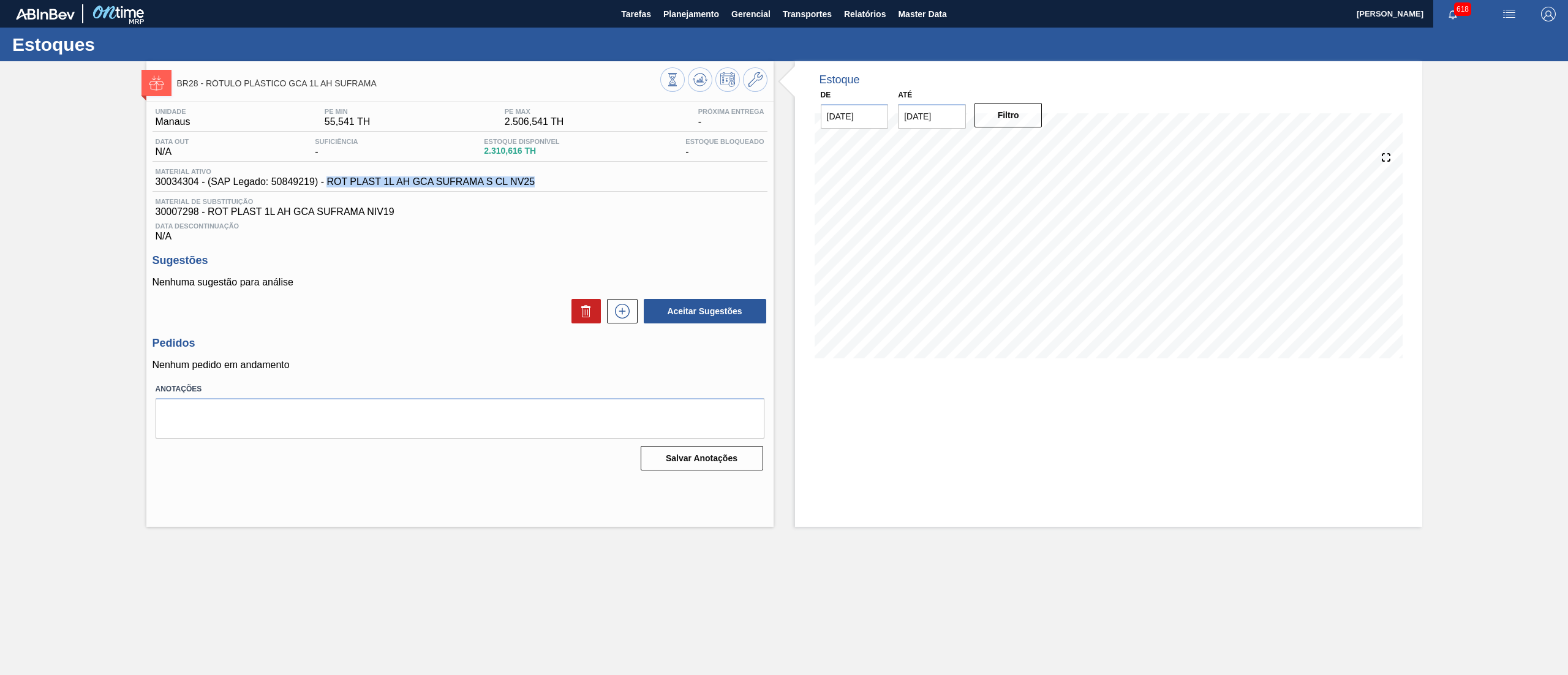
drag, startPoint x: 544, startPoint y: 185, endPoint x: 327, endPoint y: 185, distance: 217.0
click at [327, 185] on div "Material ativo 30034304 - (SAP Legado: 50849219) - ROT PLAST 1L AH GCA SUFRAMA …" at bounding box center [460, 179] width 615 height 24
copy span "ROT PLAST 1L AH GCA SUFRAMA S CL NV25"
